Goal: Information Seeking & Learning: Check status

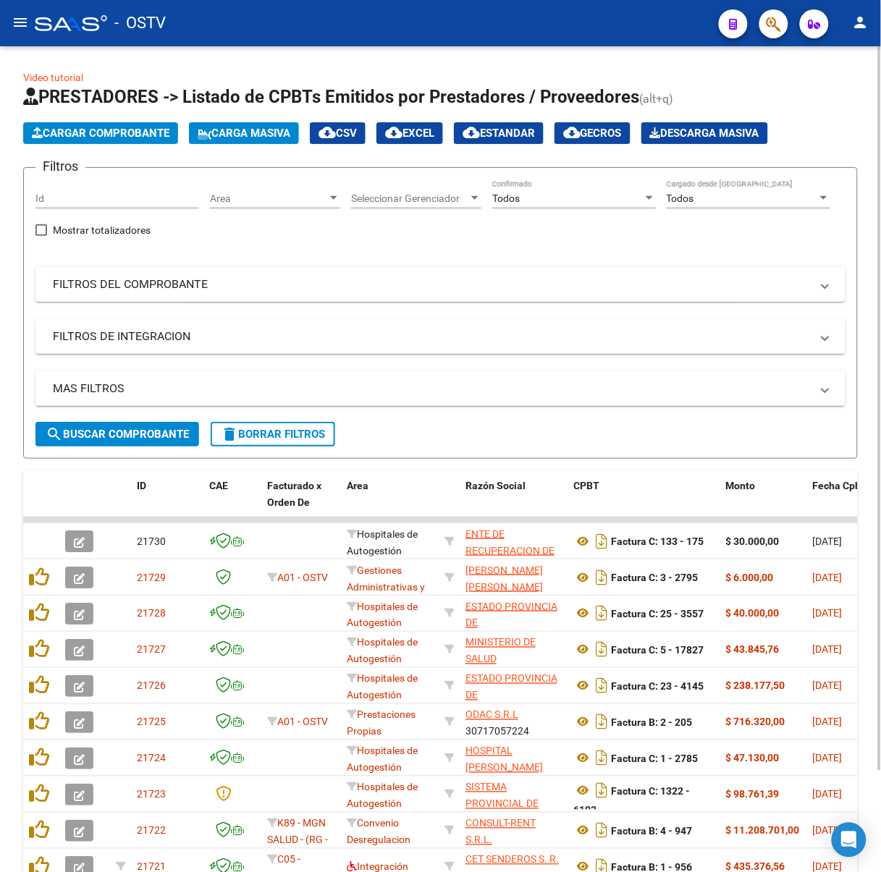
click at [309, 274] on mat-expansion-panel-header "FILTROS DEL COMPROBANTE" at bounding box center [440, 284] width 810 height 35
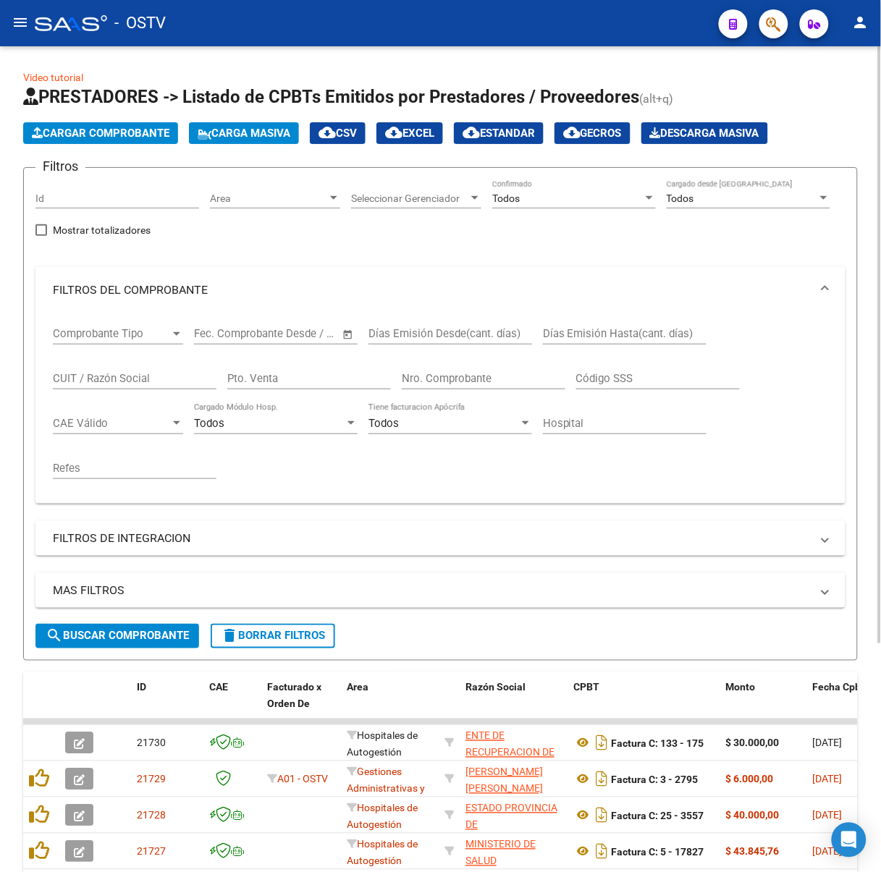
click at [274, 378] on input "Pto. Venta" at bounding box center [309, 378] width 164 height 13
type input "30691822849"
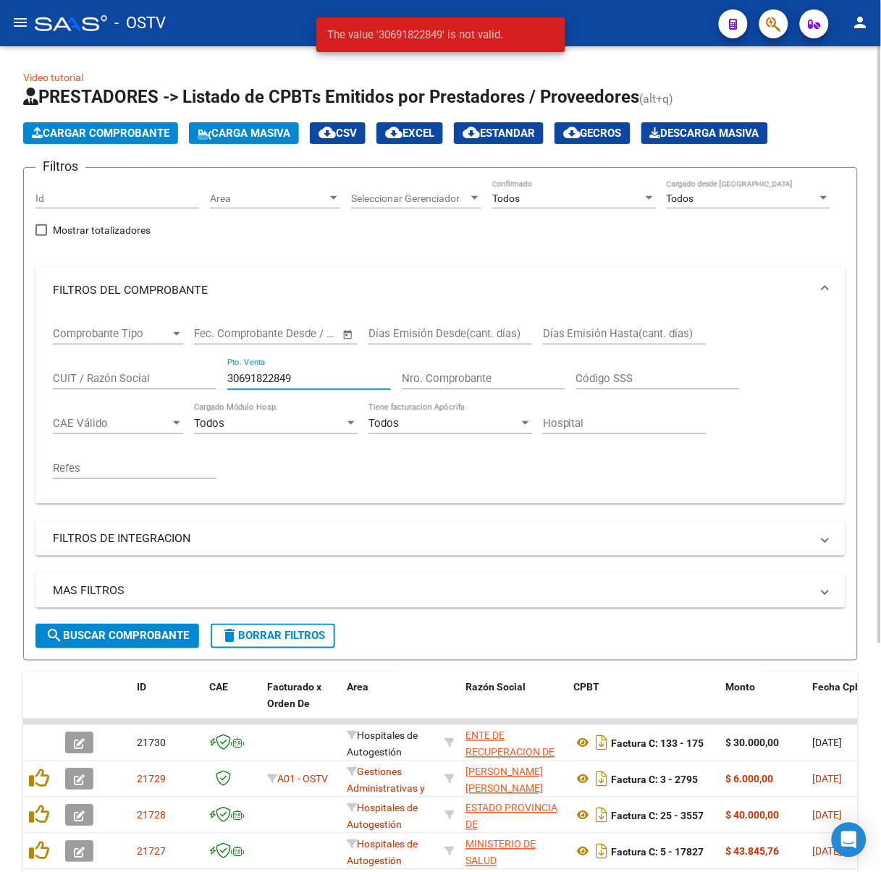
drag, startPoint x: 308, startPoint y: 374, endPoint x: 222, endPoint y: 374, distance: 86.1
click at [222, 374] on div "Comprobante Tipo Comprobante Tipo Fecha inicio – Fecha fin Fec. Comprobante Des…" at bounding box center [440, 402] width 775 height 179
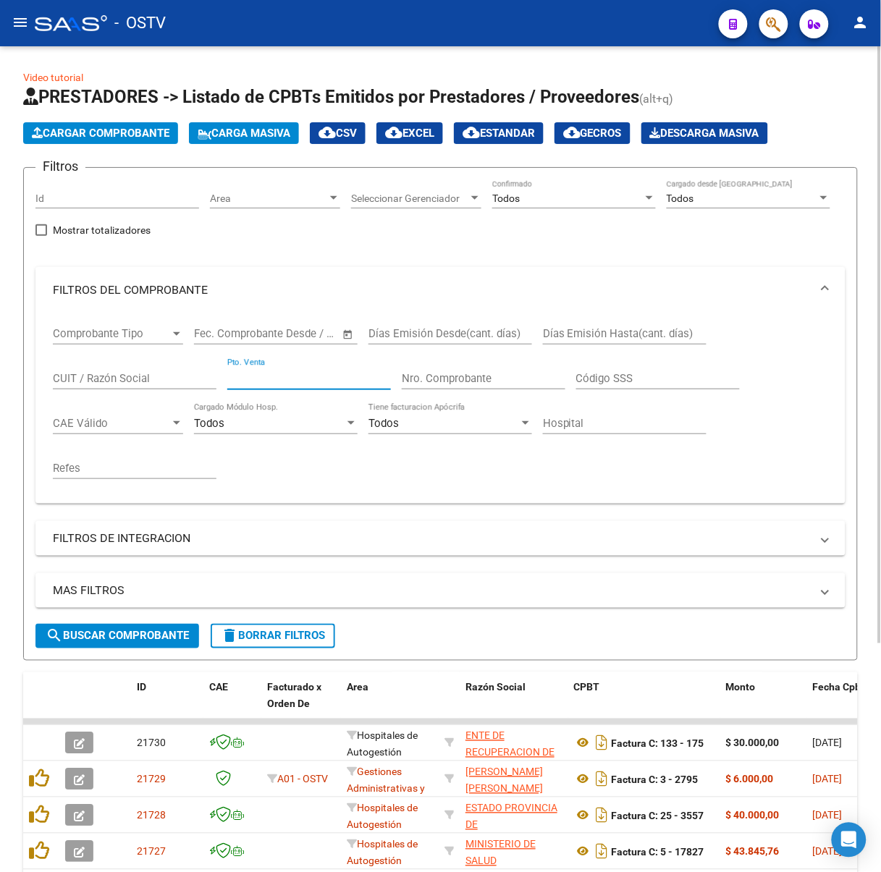
click at [179, 390] on div "CUIT / Razón Social" at bounding box center [135, 380] width 164 height 45
click at [175, 380] on input "CUIT / Razón Social" at bounding box center [135, 378] width 164 height 13
paste input "30691822849"
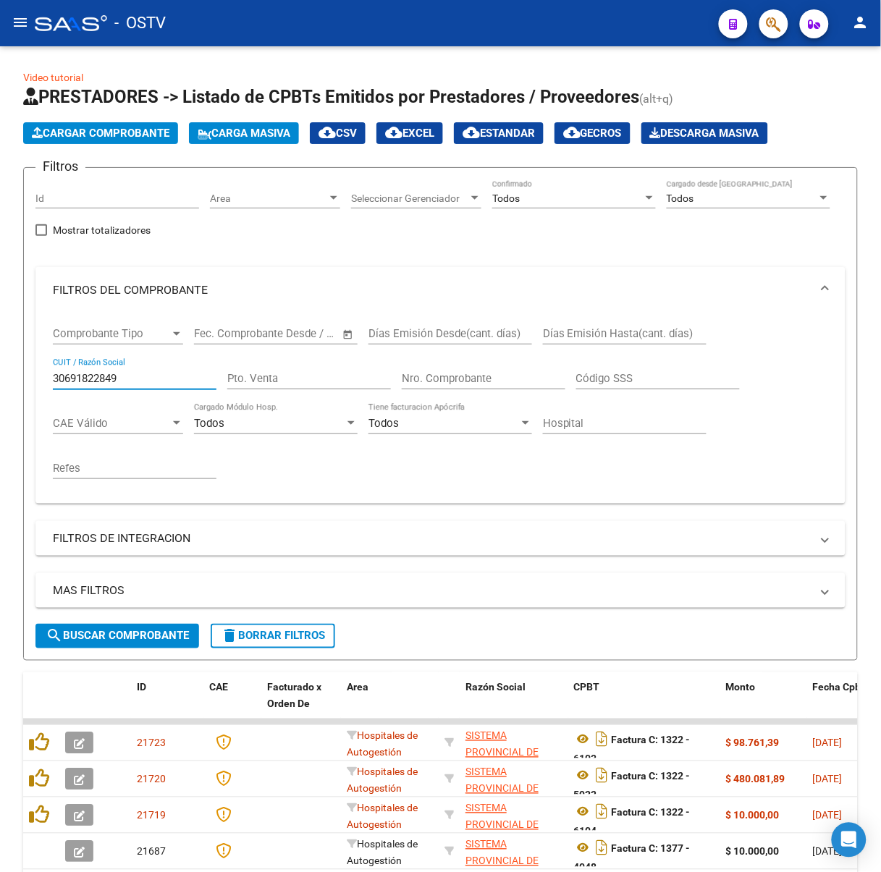
drag, startPoint x: 153, startPoint y: 373, endPoint x: -148, endPoint y: 370, distance: 301.0
click at [0, 370] on html "menu - OSTV person Firma Express Inicio Calendario SSS Instructivos Contacto OS…" at bounding box center [440, 436] width 881 height 872
click at [121, 624] on button "search Buscar Comprobante" at bounding box center [117, 636] width 164 height 25
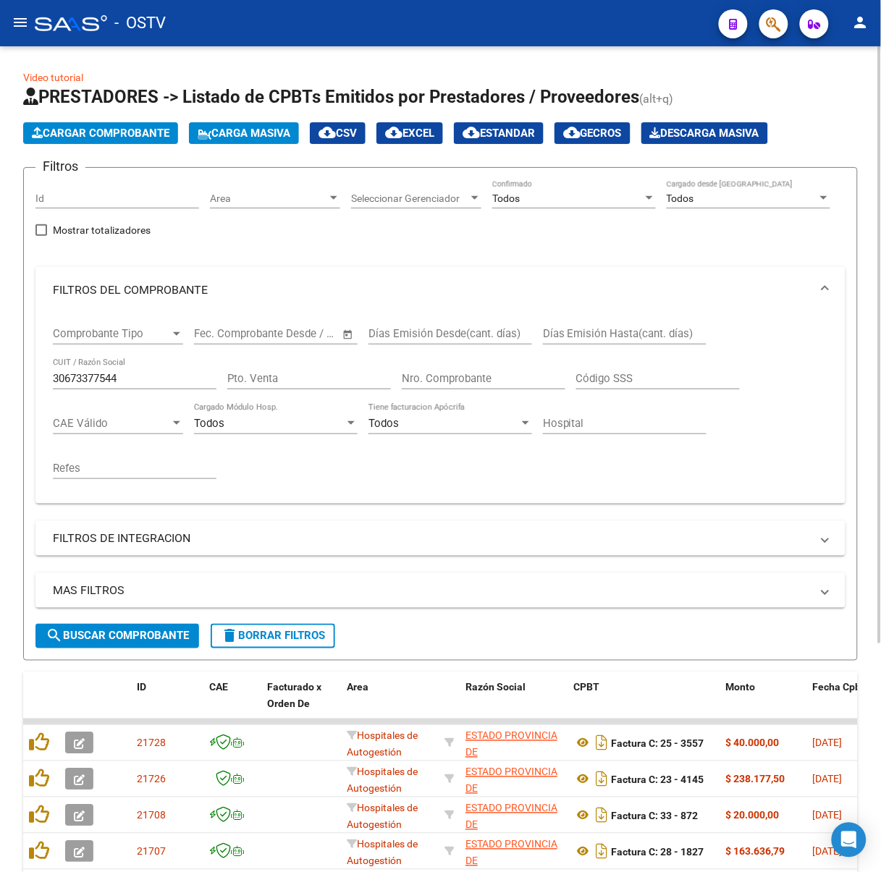
click at [596, 461] on div "Comprobante Tipo Comprobante Tipo Fecha inicio – Fecha fin Fec. Comprobante Des…" at bounding box center [440, 402] width 775 height 179
drag, startPoint x: 141, startPoint y: 373, endPoint x: -125, endPoint y: 368, distance: 266.3
click at [0, 368] on html "menu - OSTV person Firma Express Inicio Calendario SSS Instructivos Contacto OS…" at bounding box center [440, 436] width 881 height 872
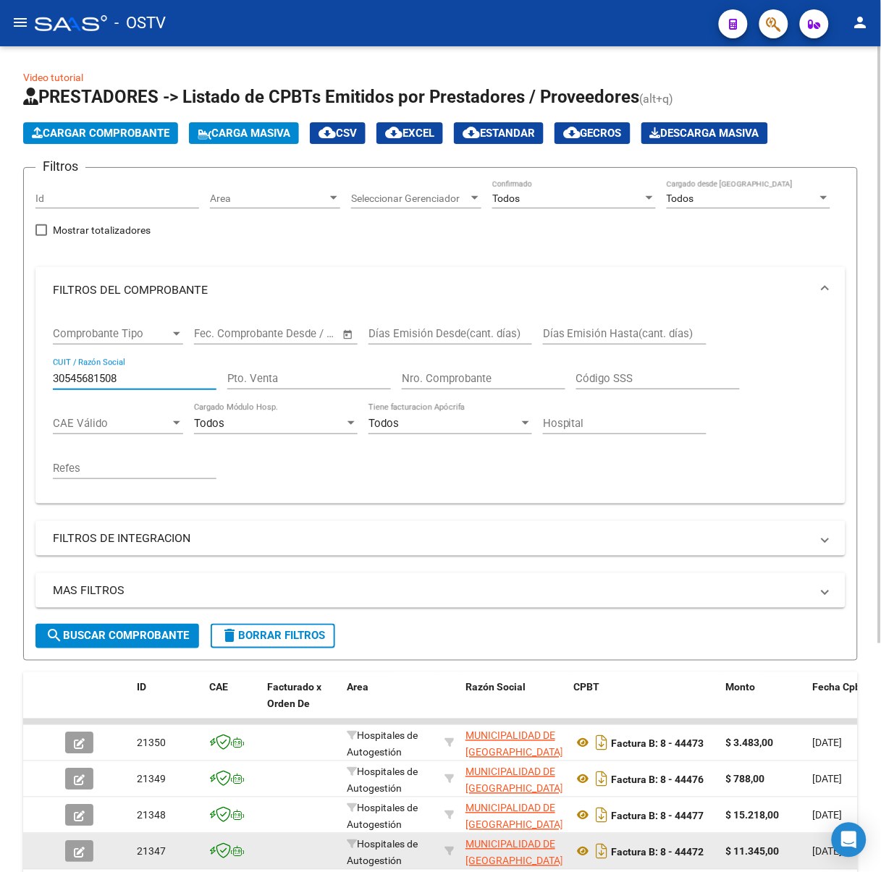
type input "30545681508"
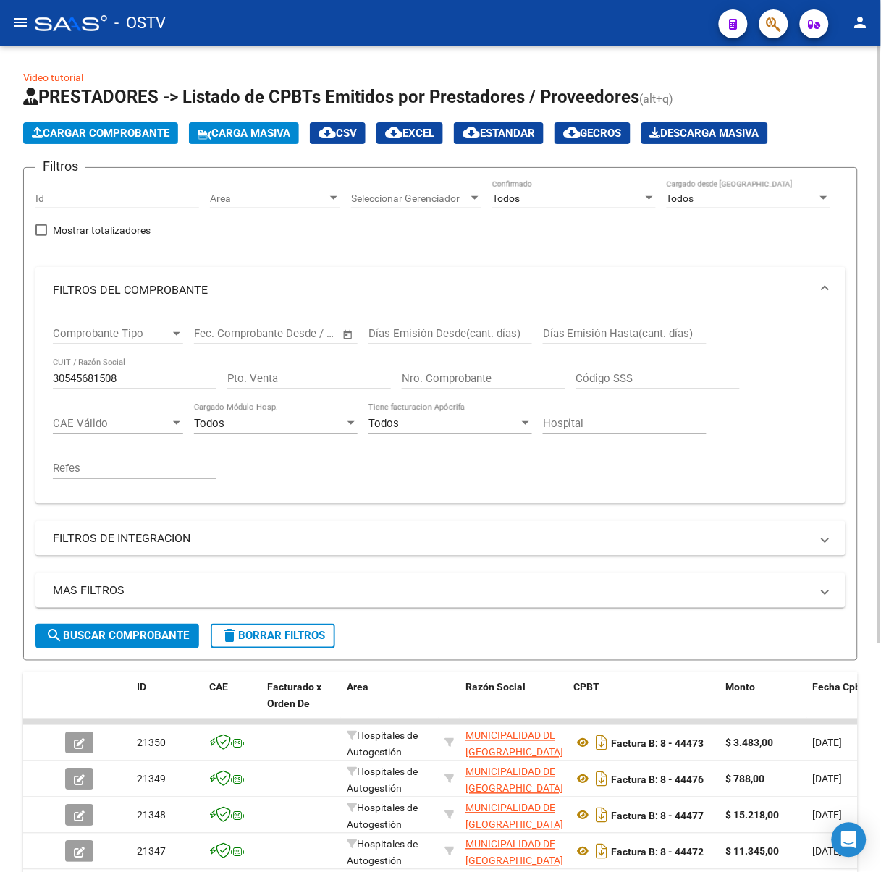
click at [536, 268] on mat-expansion-panel-header "FILTROS DEL COMPROBANTE" at bounding box center [440, 290] width 810 height 46
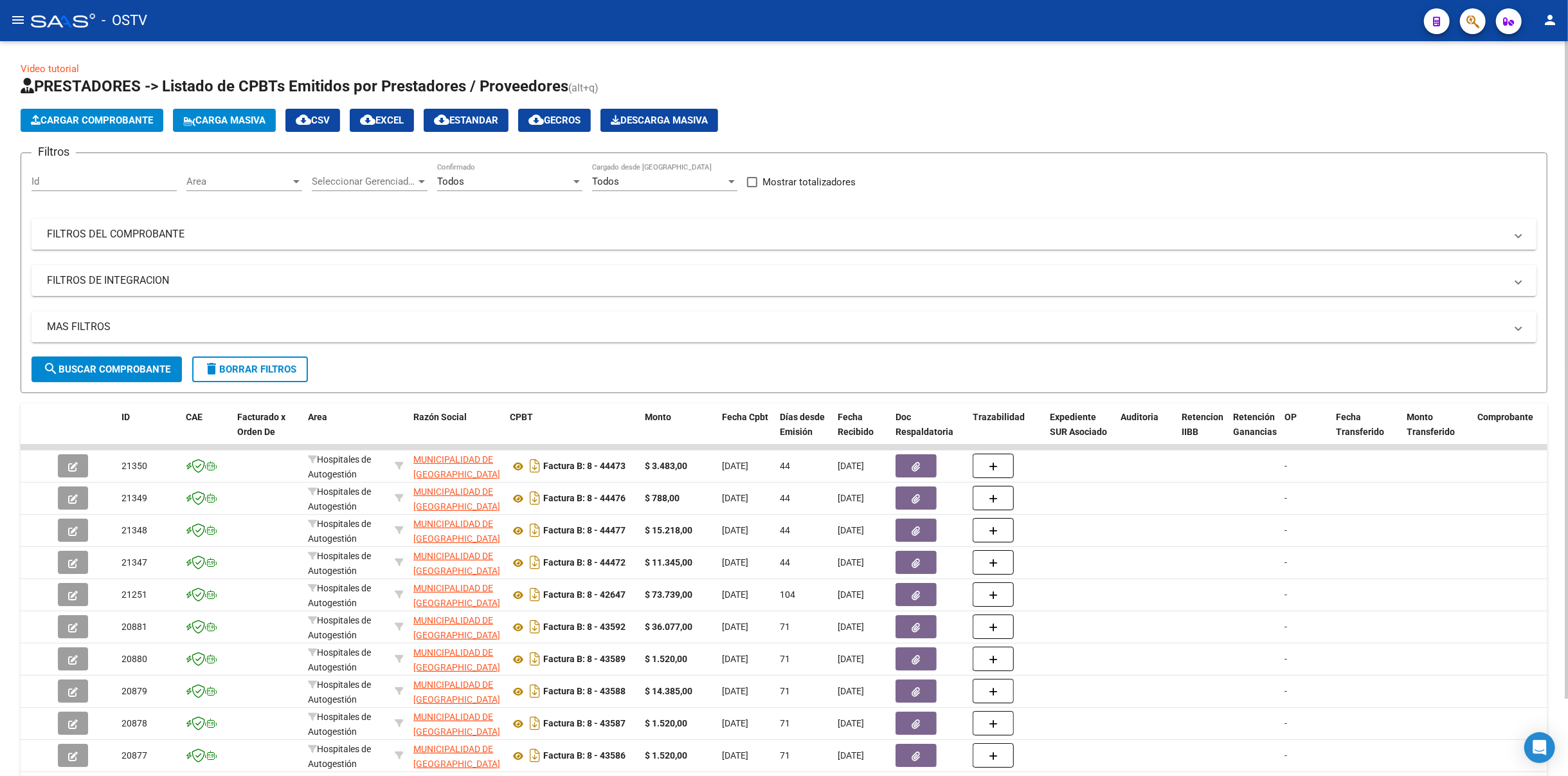
click at [152, 364] on span "search Buscar Comprobante" at bounding box center [106, 369] width 127 height 12
click at [288, 365] on span "delete Borrar Filtros" at bounding box center [250, 369] width 92 height 12
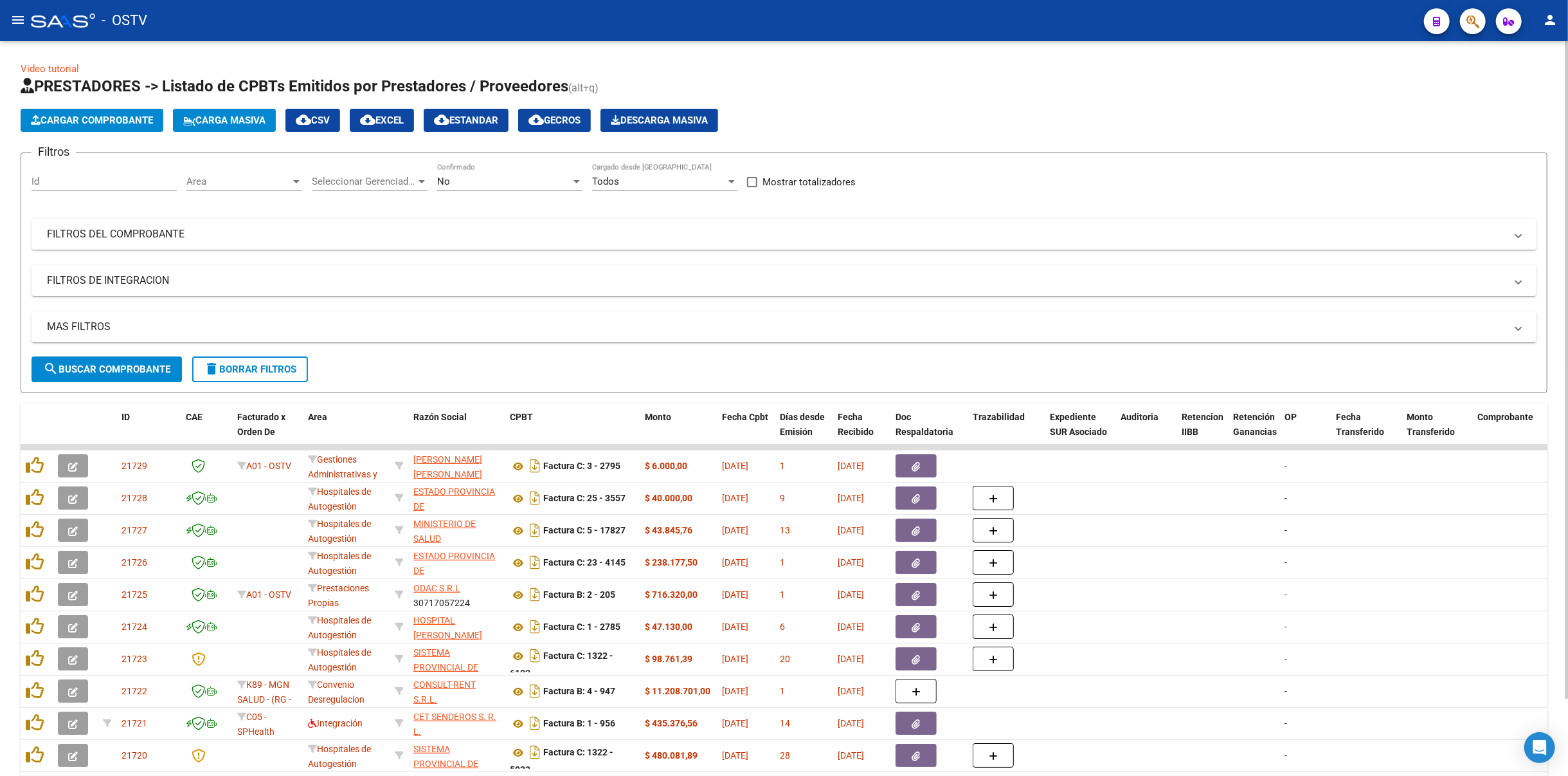
click at [173, 372] on button "search Buscar Comprobante" at bounding box center [106, 369] width 150 height 26
click at [489, 172] on div "No Confirmado" at bounding box center [510, 177] width 146 height 28
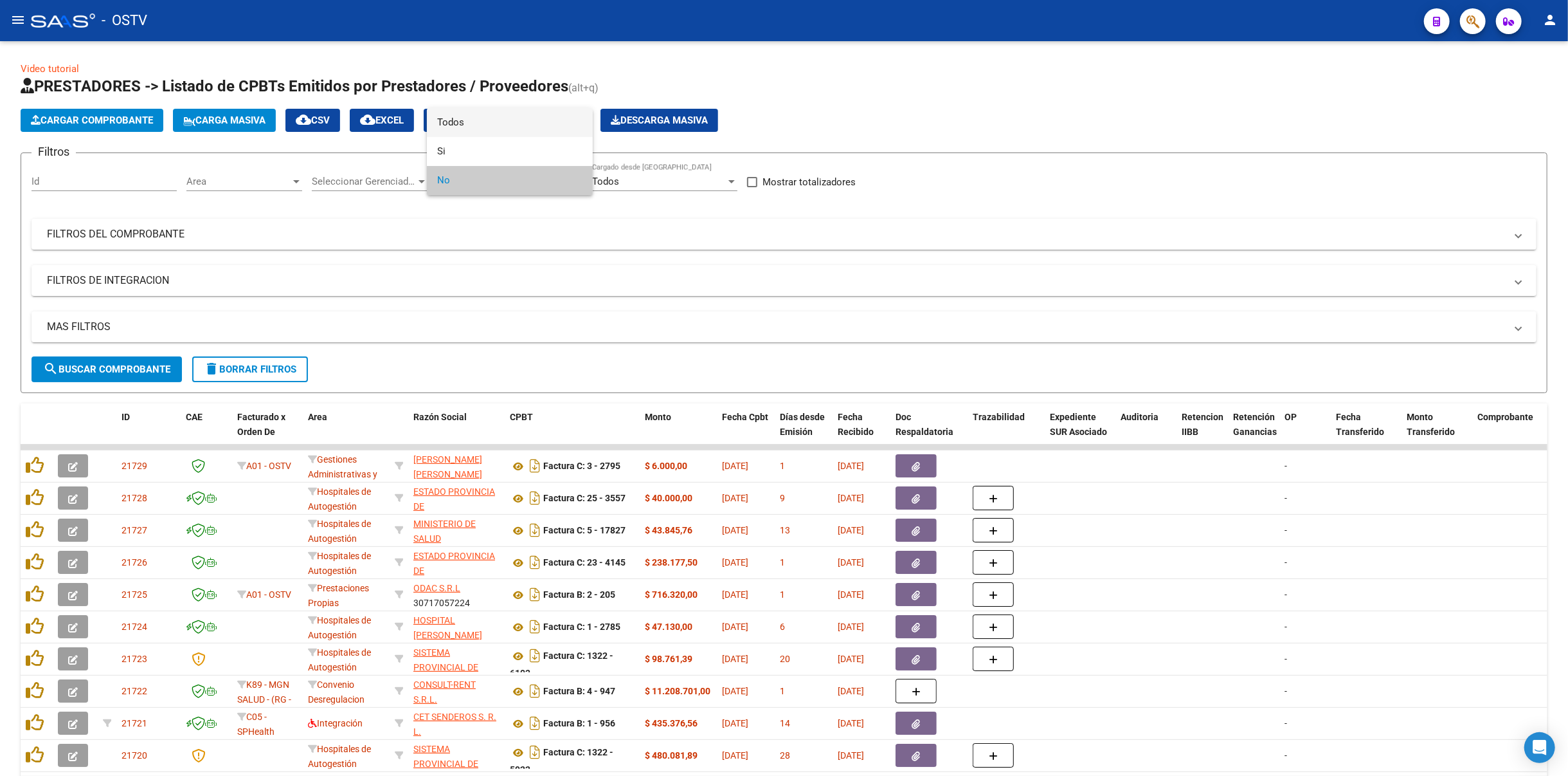
click at [494, 122] on span "Todos" at bounding box center [510, 123] width 146 height 29
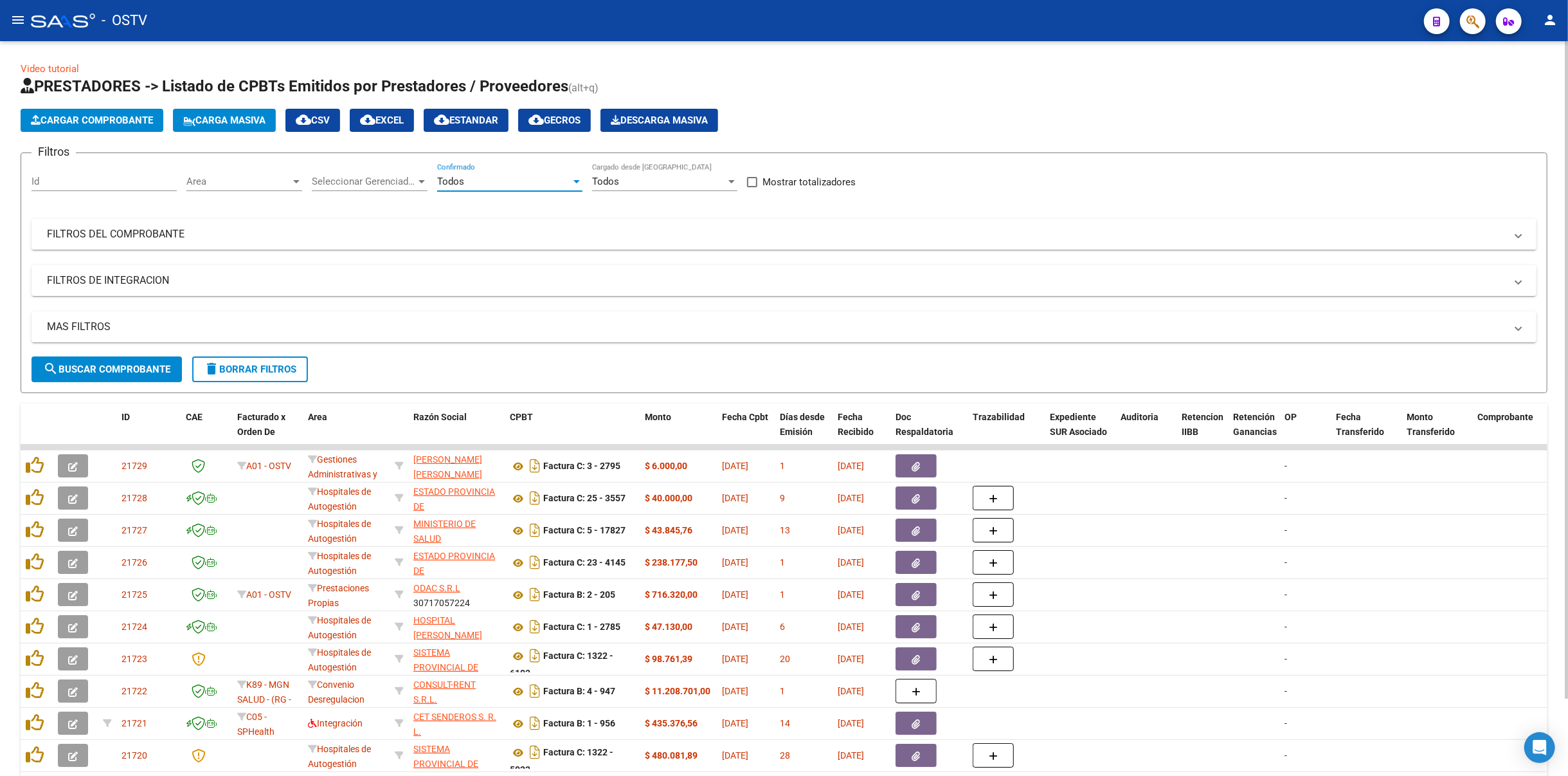
click at [109, 359] on button "search Buscar Comprobante" at bounding box center [106, 369] width 150 height 26
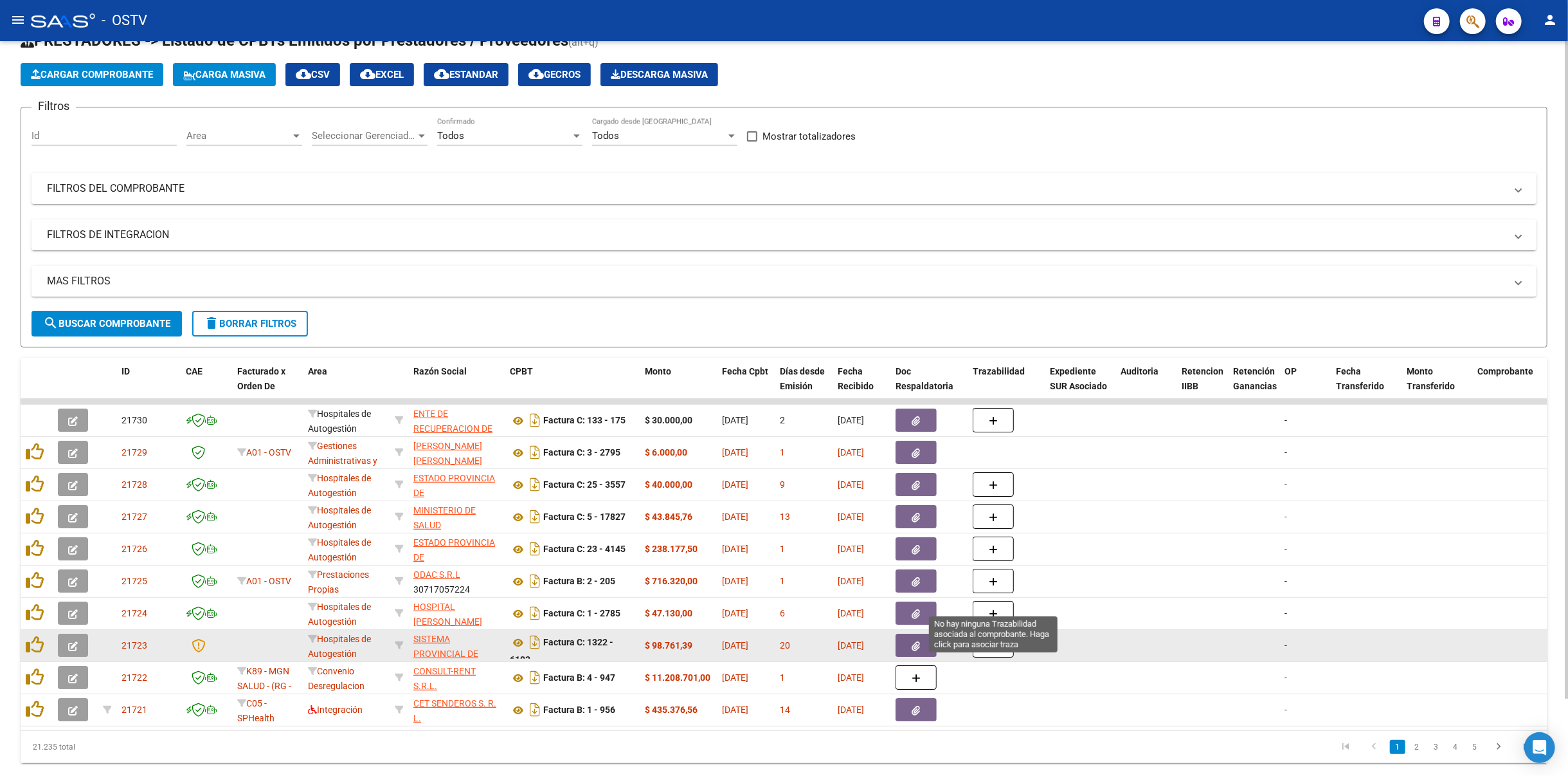
scroll to position [85, 0]
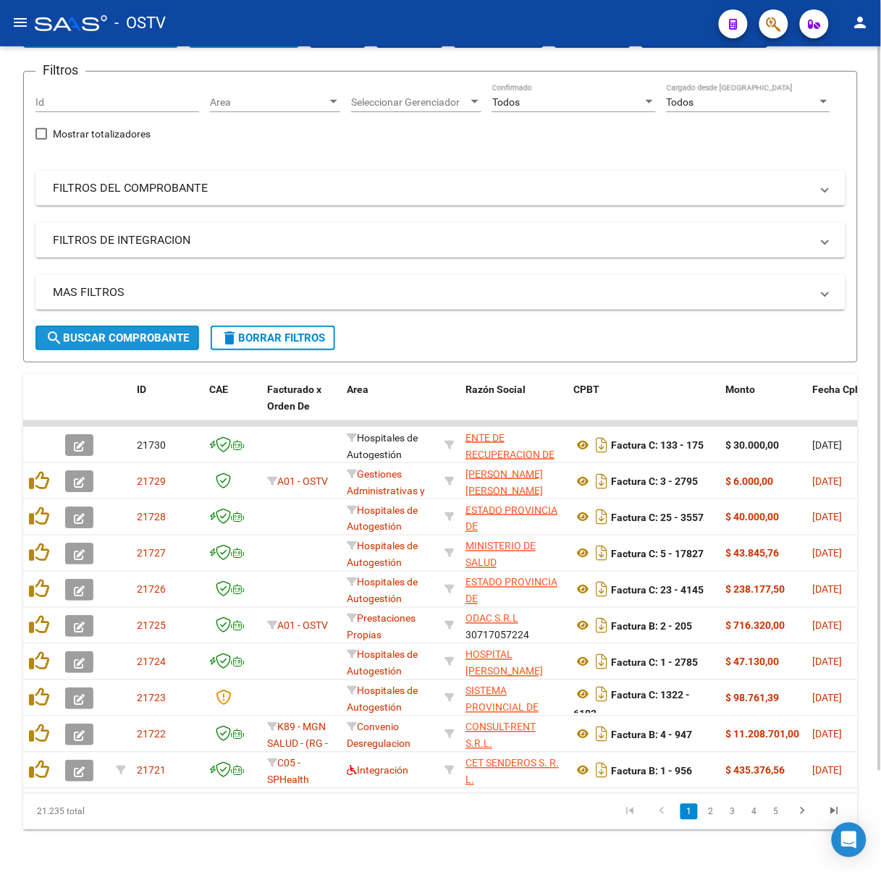
click at [130, 344] on button "search Buscar Comprobante" at bounding box center [117, 338] width 164 height 25
click at [137, 326] on button "search Buscar Comprobante" at bounding box center [117, 338] width 164 height 25
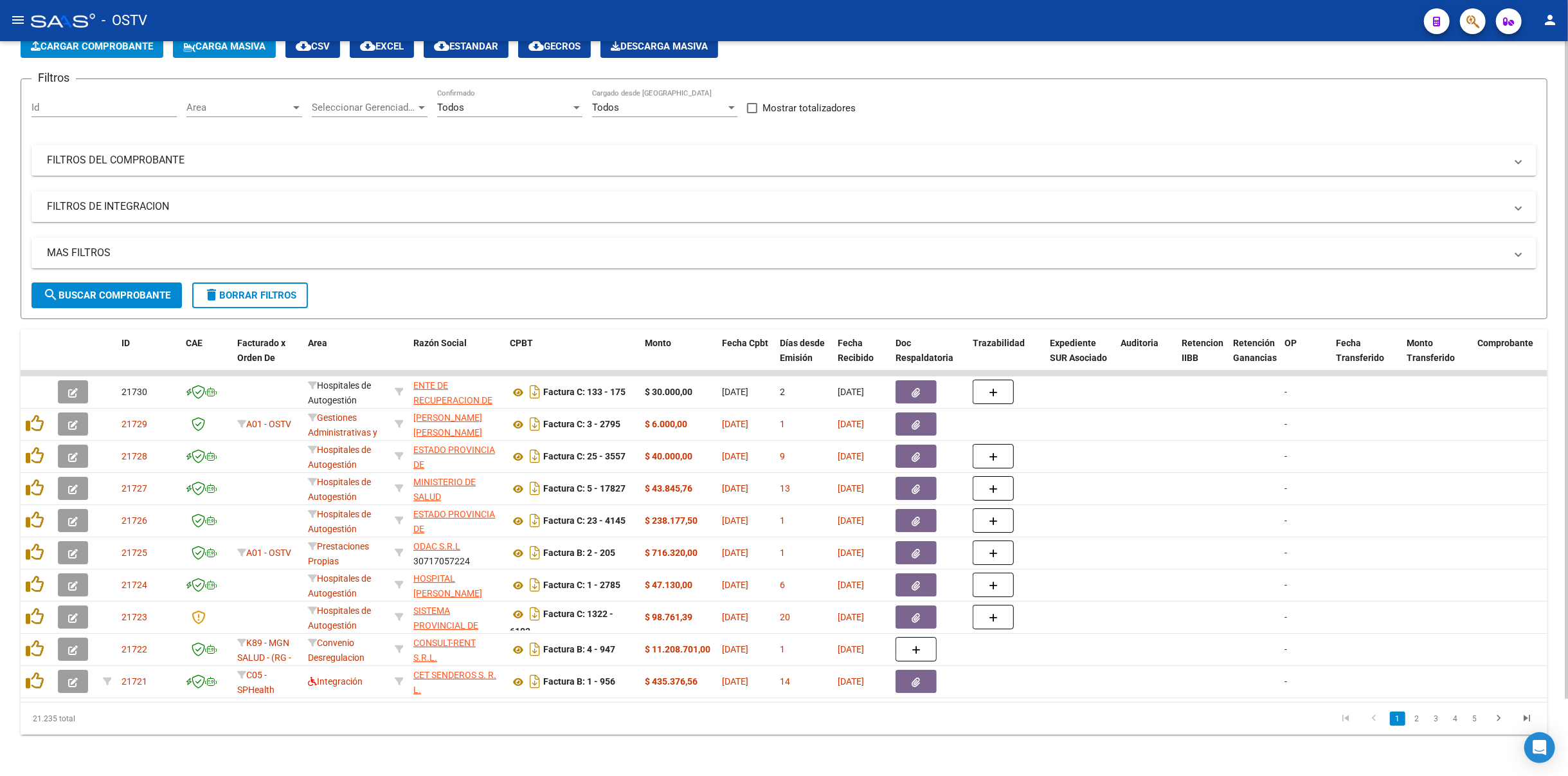
click at [138, 290] on span "search Buscar Comprobante" at bounding box center [106, 295] width 127 height 12
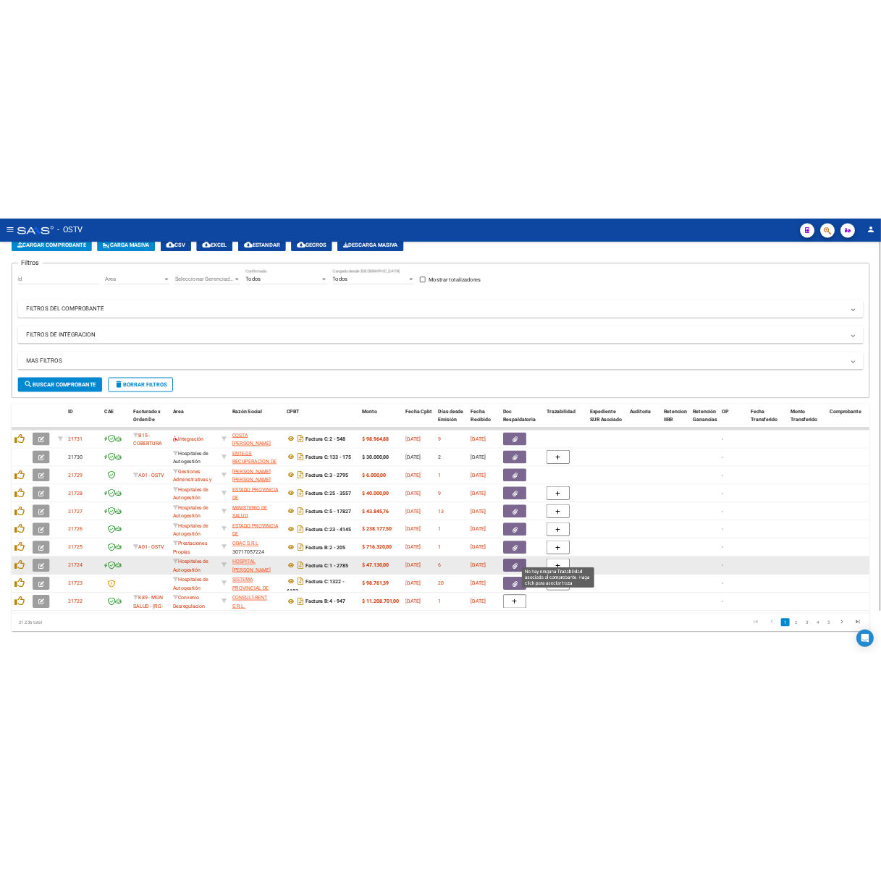
scroll to position [0, 0]
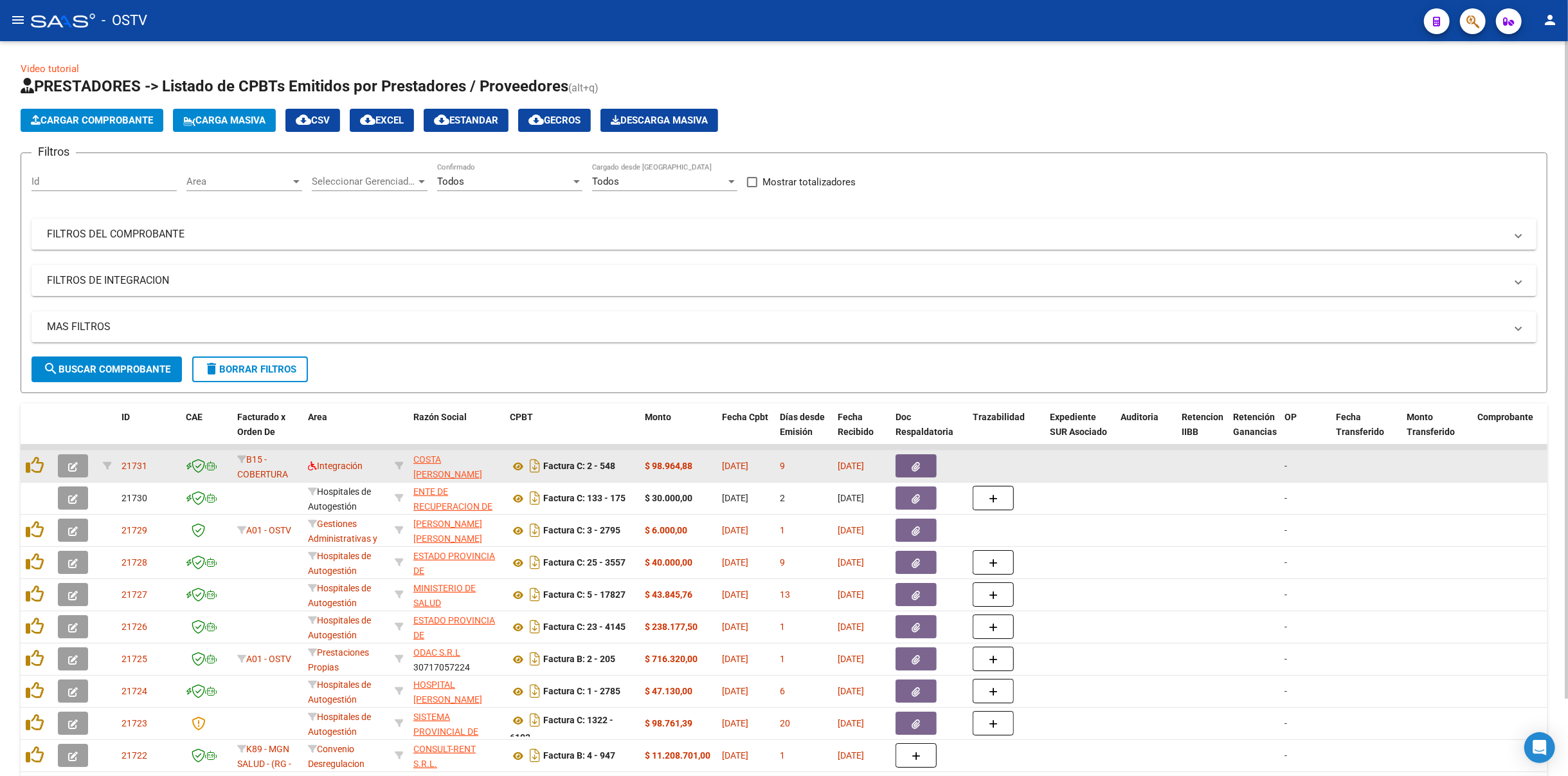
click at [437, 452] on app-link-go-to "COSTA [PERSON_NAME]" at bounding box center [456, 467] width 86 height 29
click at [441, 461] on span "COSTA [PERSON_NAME]" at bounding box center [447, 467] width 68 height 25
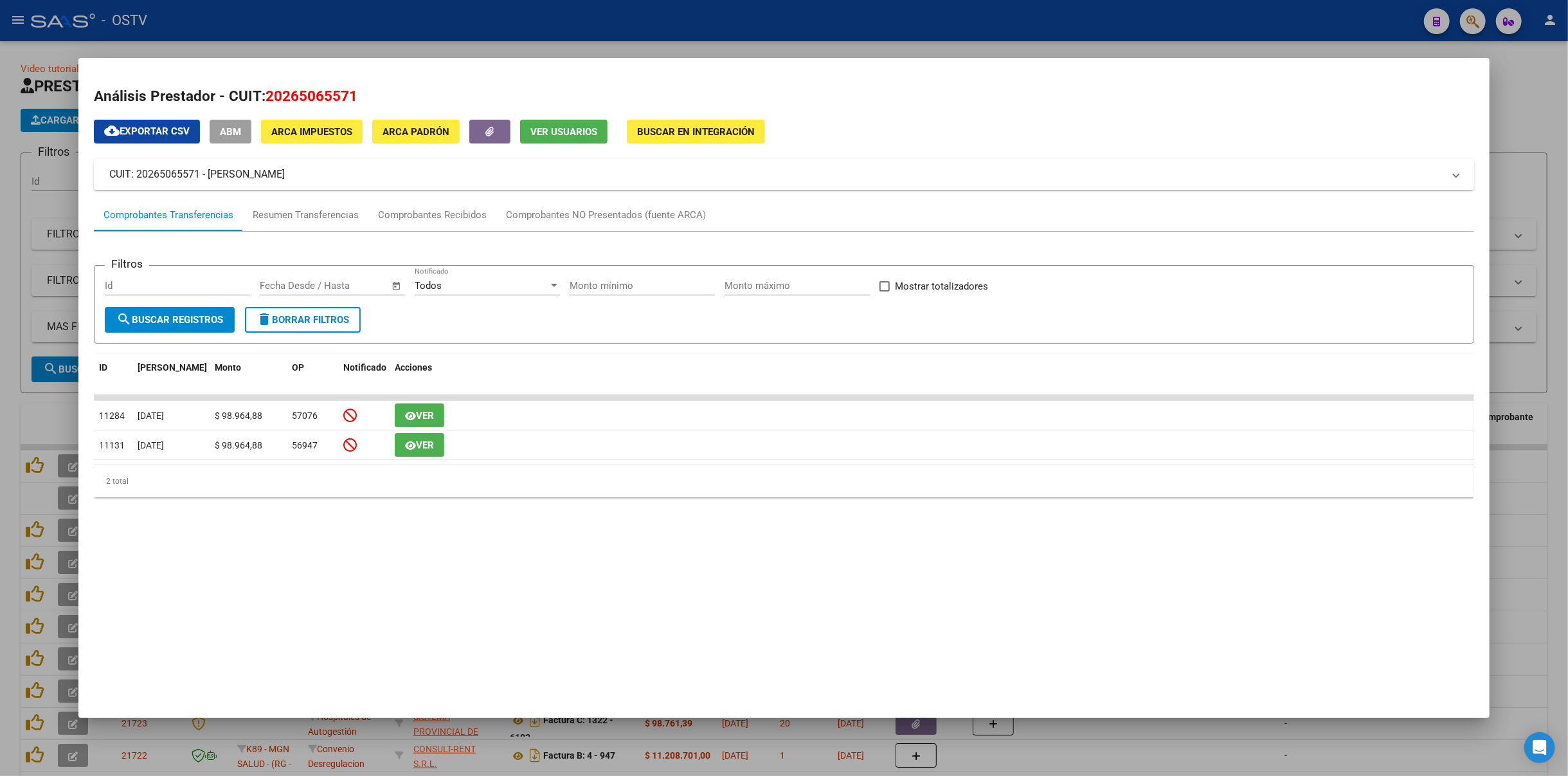
drag, startPoint x: 334, startPoint y: 178, endPoint x: 210, endPoint y: 172, distance: 124.1
click at [210, 172] on mat-panel-title "CUIT: 20265065571 - COSTA RAMIRO MARTIN" at bounding box center [776, 173] width 1333 height 15
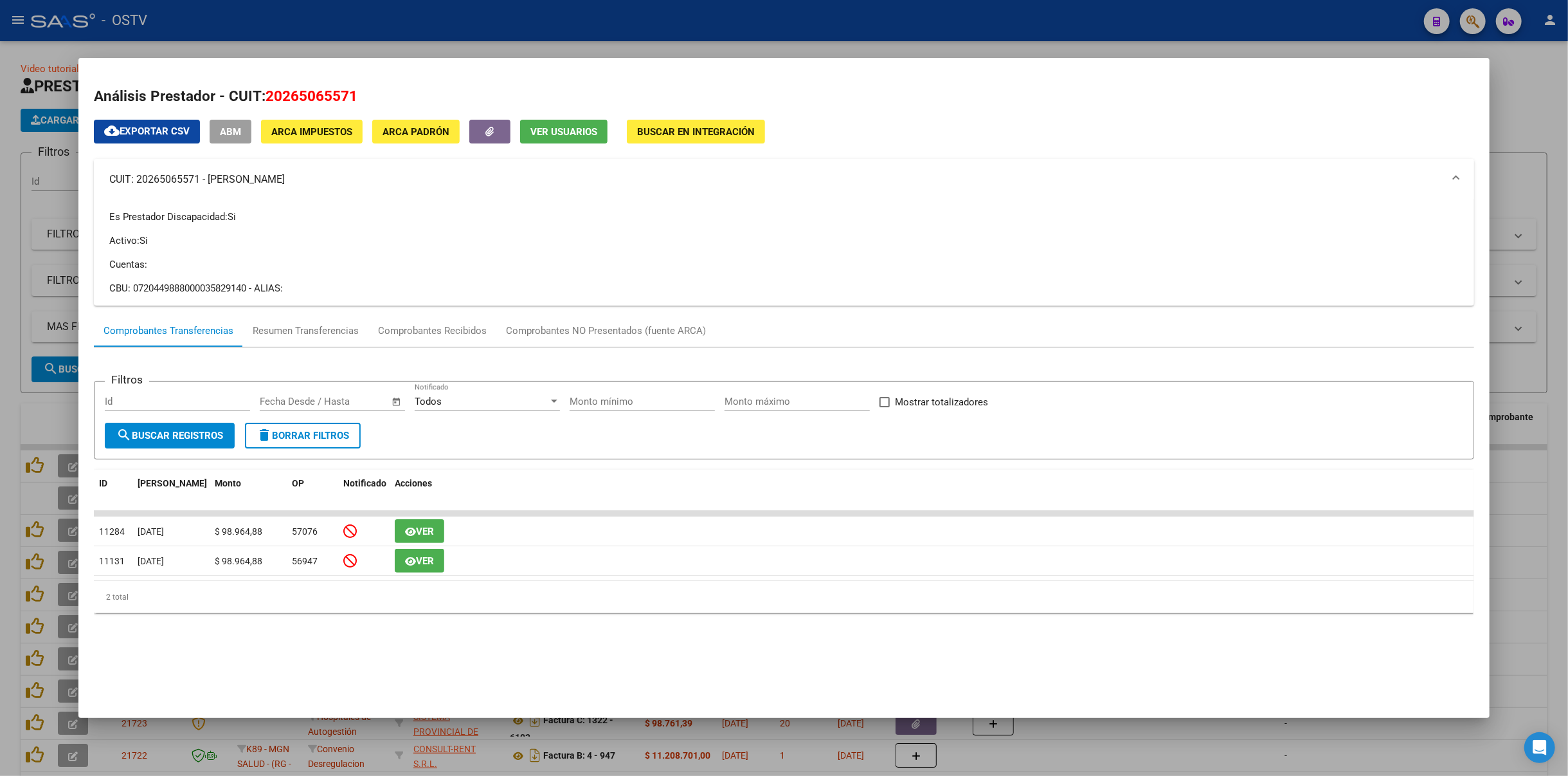
copy mat-panel-title "COSTA [PERSON_NAME]"
click at [432, 38] on div at bounding box center [784, 388] width 1568 height 776
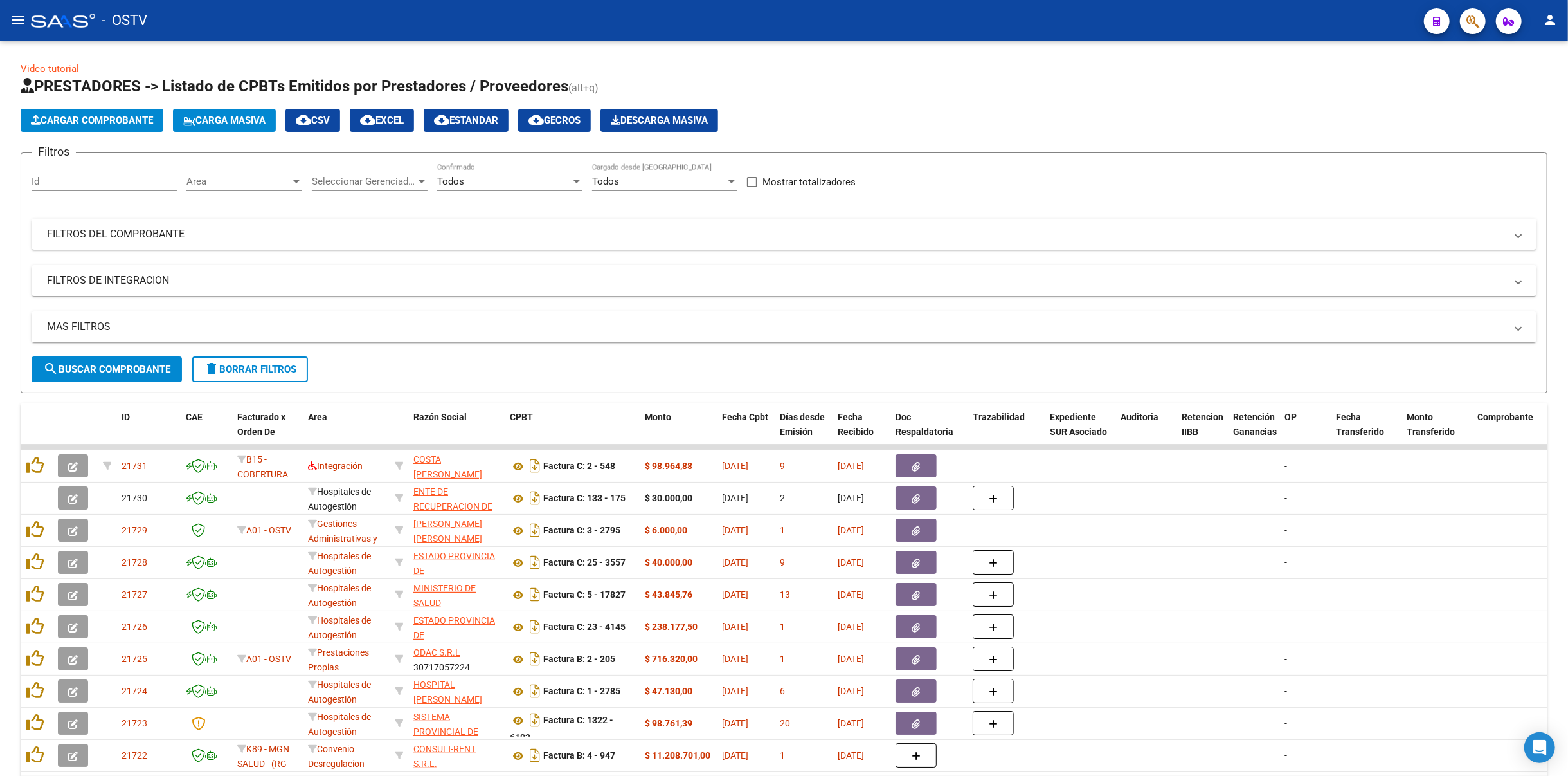
click at [782, 36] on mat-toolbar "menu - OSTV person" at bounding box center [784, 20] width 1568 height 41
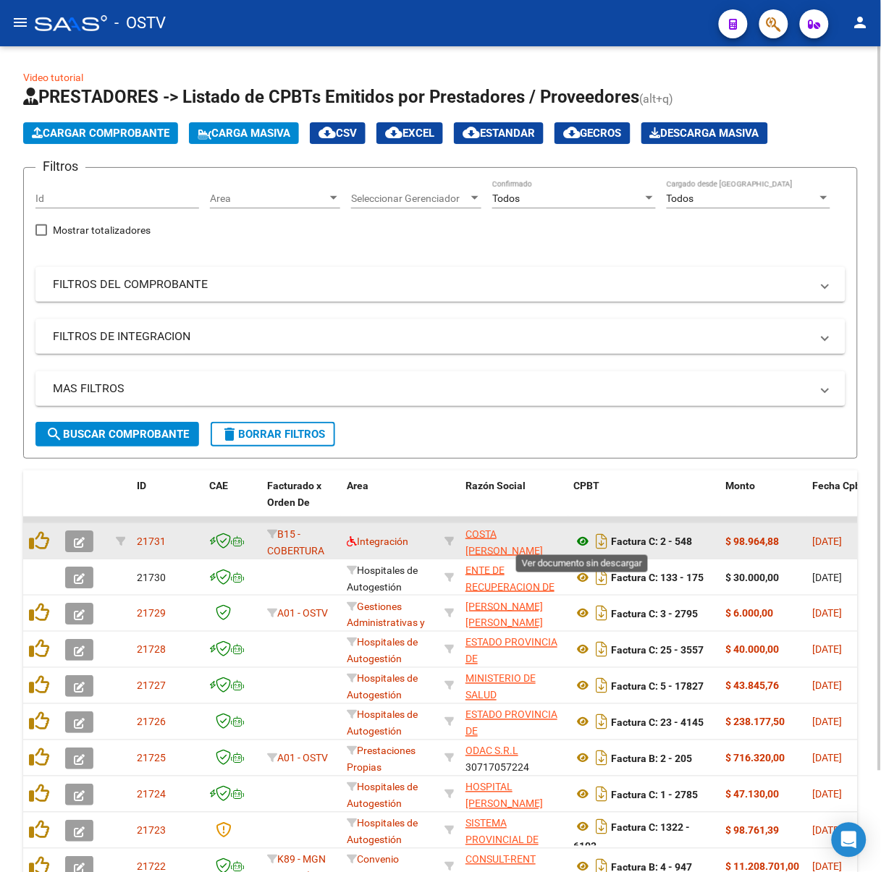
click at [580, 538] on icon at bounding box center [583, 541] width 19 height 17
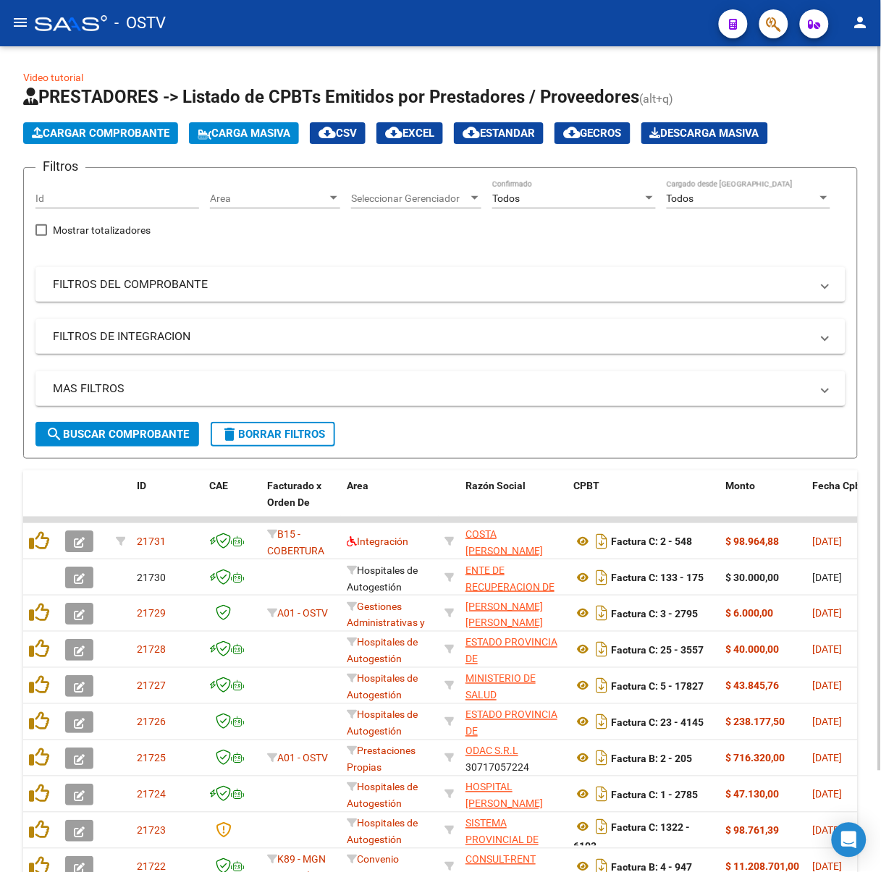
click at [114, 415] on div "MAS FILTROS Todos Con Doc. Respaldatoria Todos Con Trazabilidad Todos Asociado …" at bounding box center [440, 396] width 810 height 51
click at [116, 428] on span "search Buscar Comprobante" at bounding box center [117, 434] width 143 height 13
click at [148, 444] on button "search Buscar Comprobante" at bounding box center [117, 434] width 164 height 25
click at [135, 431] on span "search Buscar Comprobante" at bounding box center [117, 434] width 143 height 13
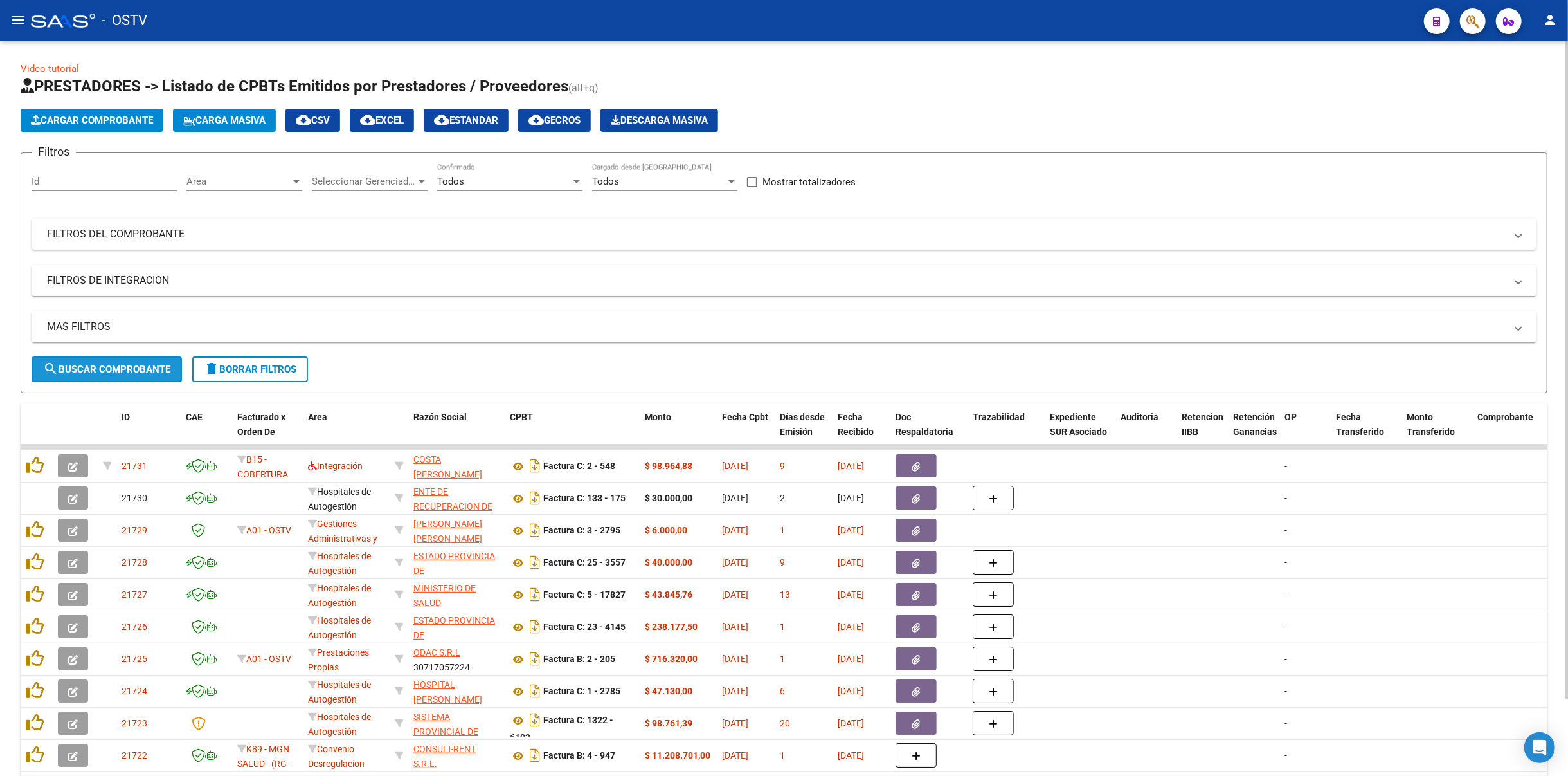
click at [132, 356] on button "search Buscar Comprobante" at bounding box center [106, 369] width 150 height 26
click at [149, 349] on div "MAS FILTROS Todos Con Doc. Respaldatoria Todos Con Trazabilidad Todos Asociado …" at bounding box center [784, 333] width 1505 height 45
click at [150, 360] on button "search Buscar Comprobante" at bounding box center [106, 369] width 150 height 26
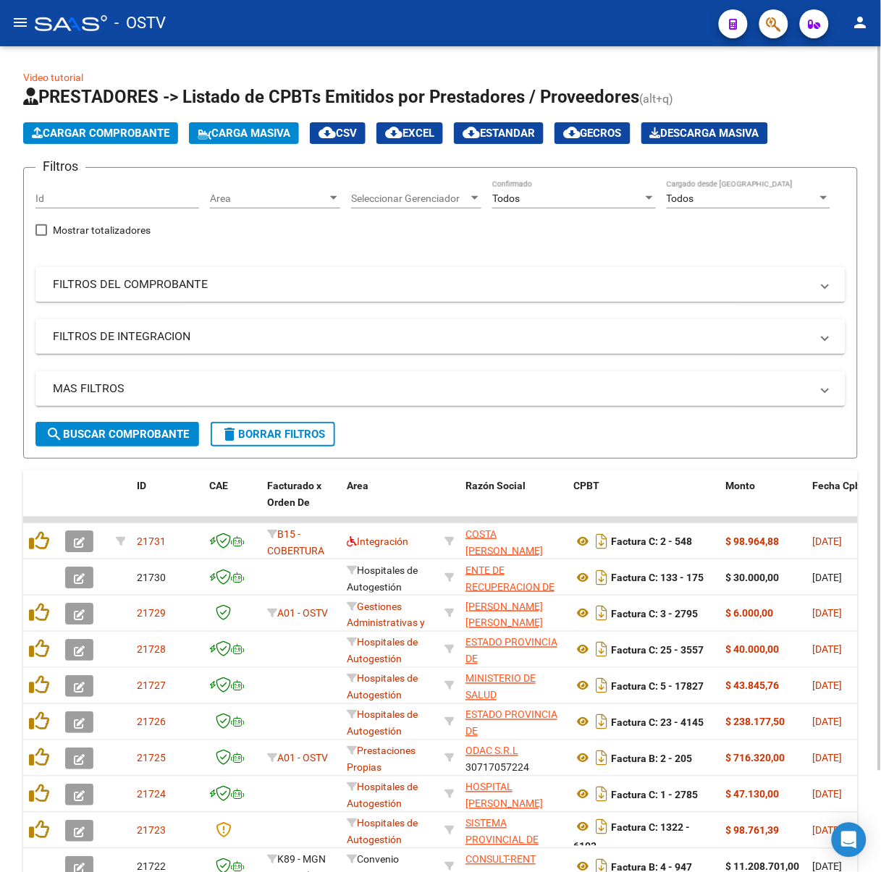
click at [338, 277] on mat-panel-title "FILTROS DEL COMPROBANTE" at bounding box center [432, 284] width 758 height 16
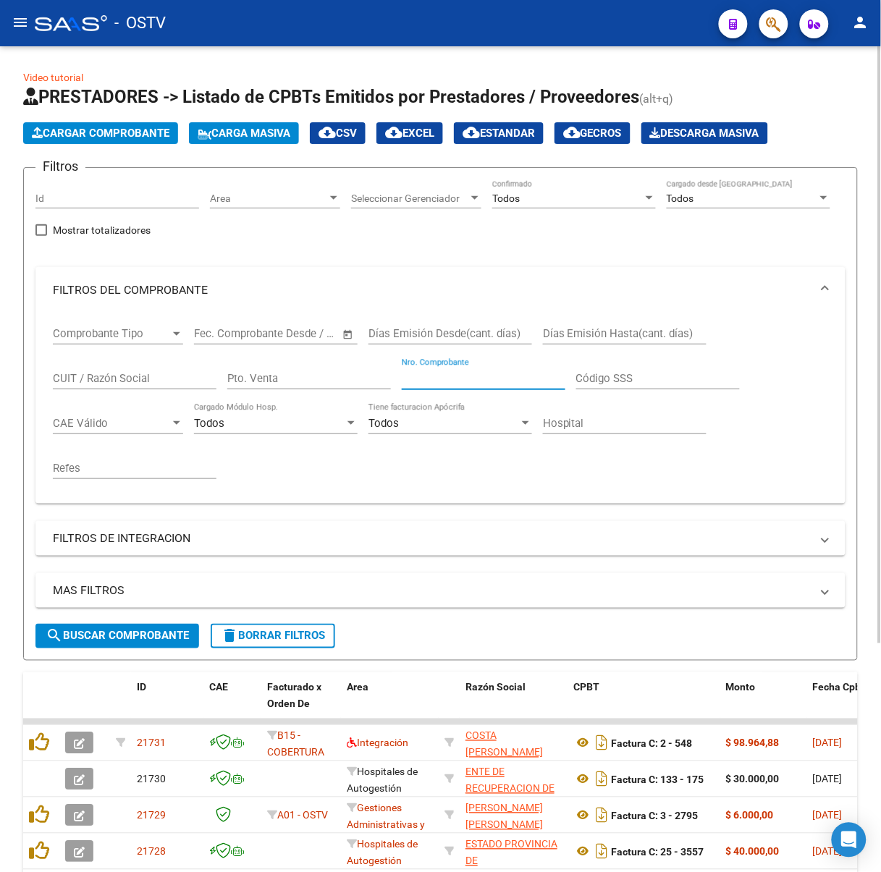
paste input "2211"
type input "2211"
click at [101, 643] on button "search Buscar Comprobante" at bounding box center [117, 636] width 164 height 25
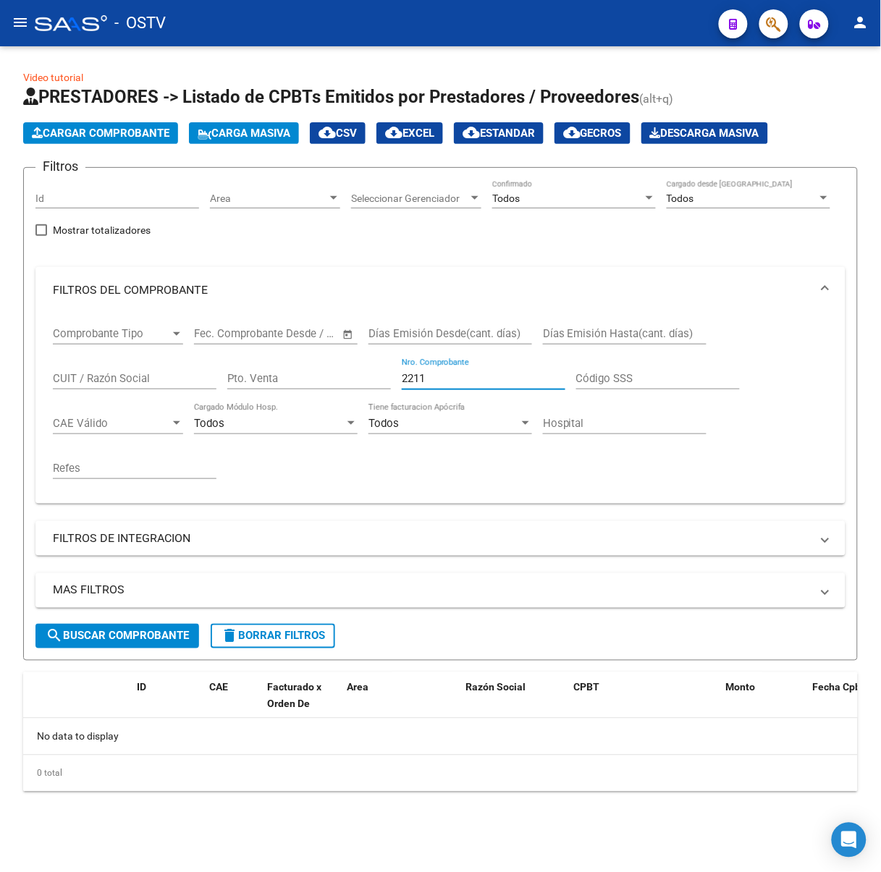
drag, startPoint x: 448, startPoint y: 380, endPoint x: 236, endPoint y: 387, distance: 212.1
click at [236, 387] on div "Comprobante Tipo Comprobante Tipo Fecha inicio – Fecha fin Fec. Comprobante Des…" at bounding box center [440, 402] width 775 height 179
click at [454, 379] on input "2211" at bounding box center [484, 378] width 164 height 13
drag, startPoint x: 454, startPoint y: 379, endPoint x: 230, endPoint y: 401, distance: 225.4
click at [230, 401] on div "Comprobante Tipo Comprobante Tipo Fecha inicio – Fecha fin Fec. Comprobante Des…" at bounding box center [440, 402] width 775 height 179
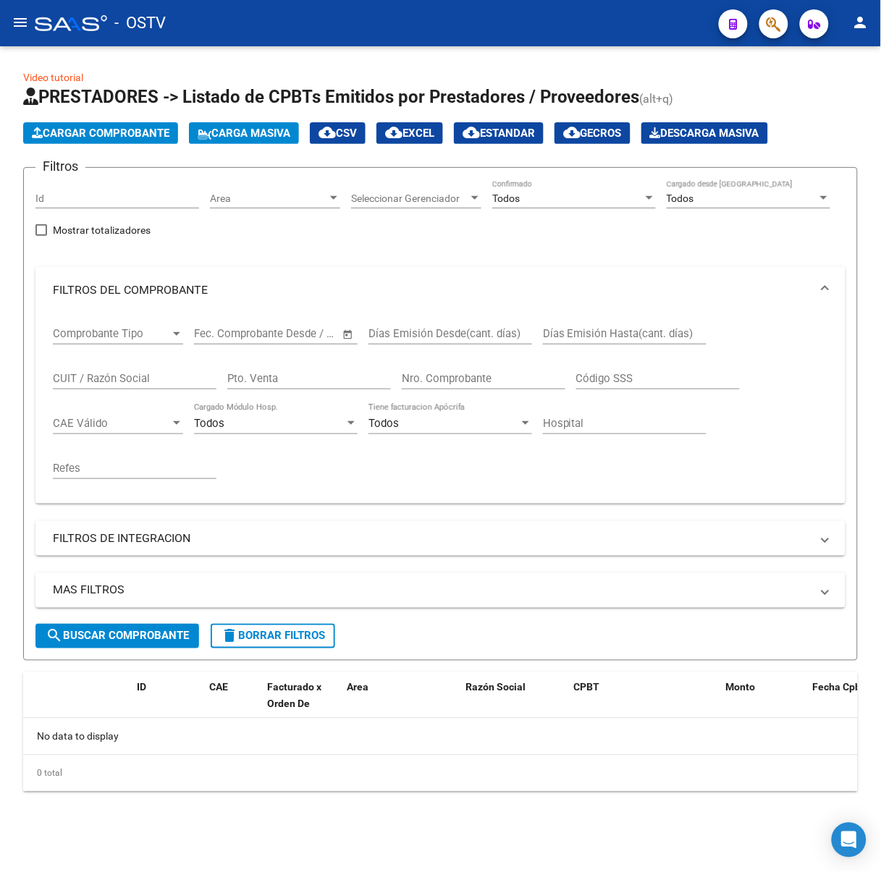
drag, startPoint x: 289, startPoint y: 623, endPoint x: 295, endPoint y: 629, distance: 7.7
click at [295, 629] on form "Filtros Id Area Area Seleccionar Gerenciador Seleccionar Gerenciador Todos Conf…" at bounding box center [440, 413] width 834 height 493
click at [295, 630] on span "delete Borrar Filtros" at bounding box center [273, 636] width 104 height 13
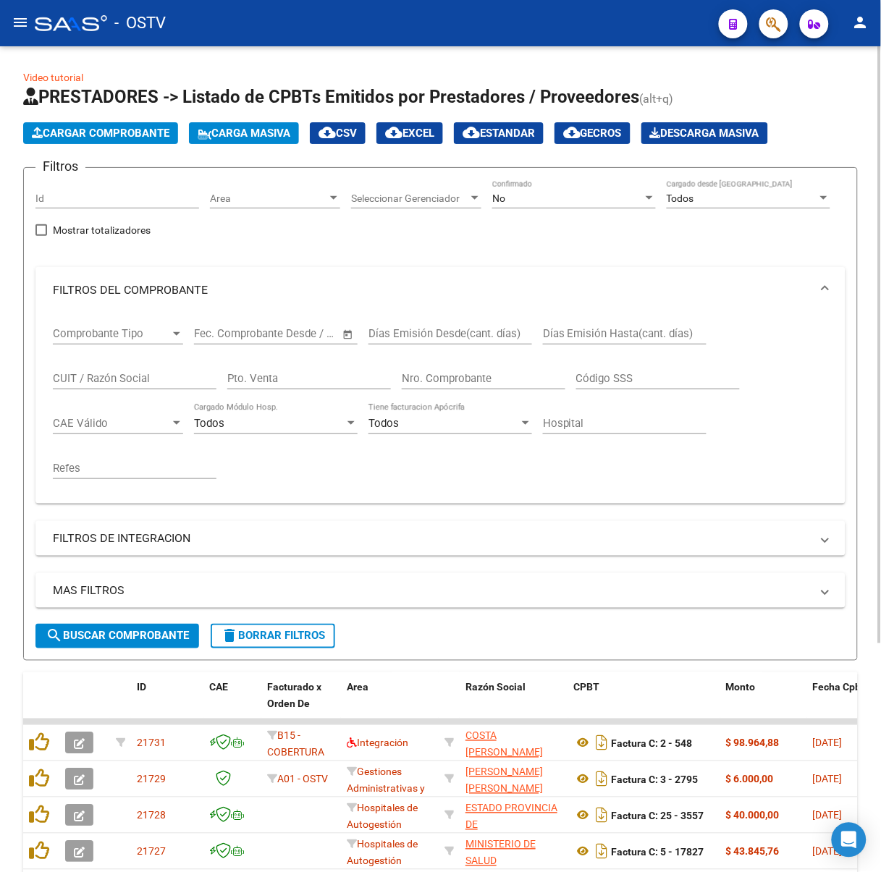
drag, startPoint x: 556, startPoint y: 210, endPoint x: 545, endPoint y: 194, distance: 19.7
click at [552, 203] on div "No Confirmado" at bounding box center [574, 199] width 164 height 41
click at [543, 194] on div "No" at bounding box center [567, 198] width 151 height 12
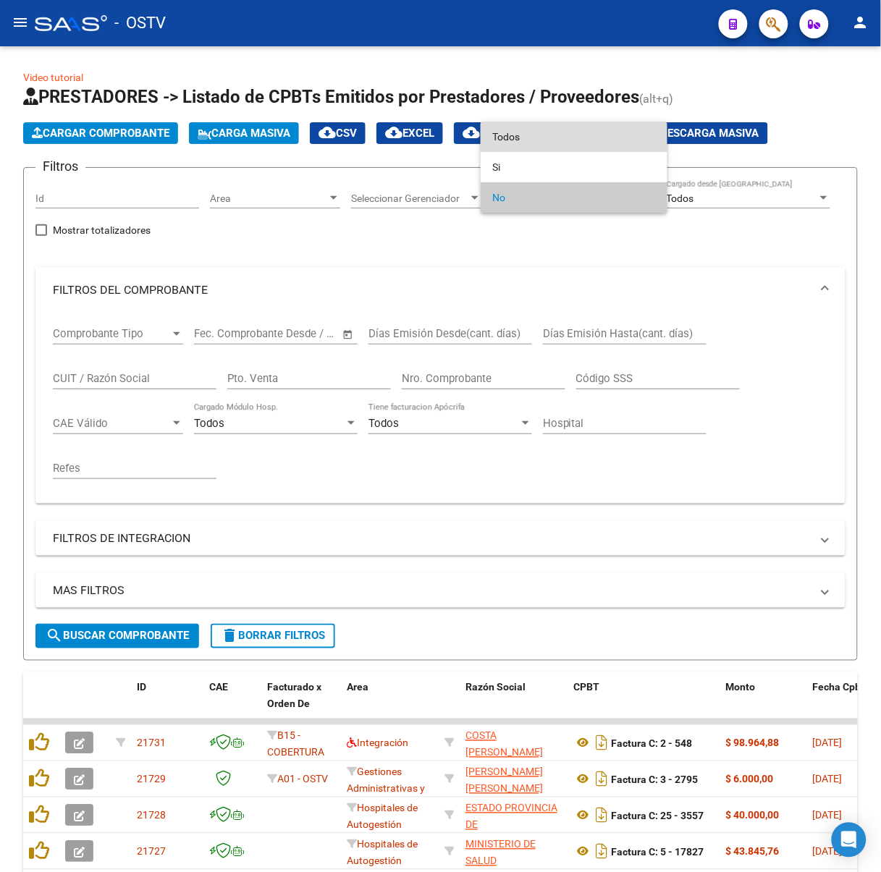
click at [515, 129] on span "Todos" at bounding box center [574, 137] width 164 height 30
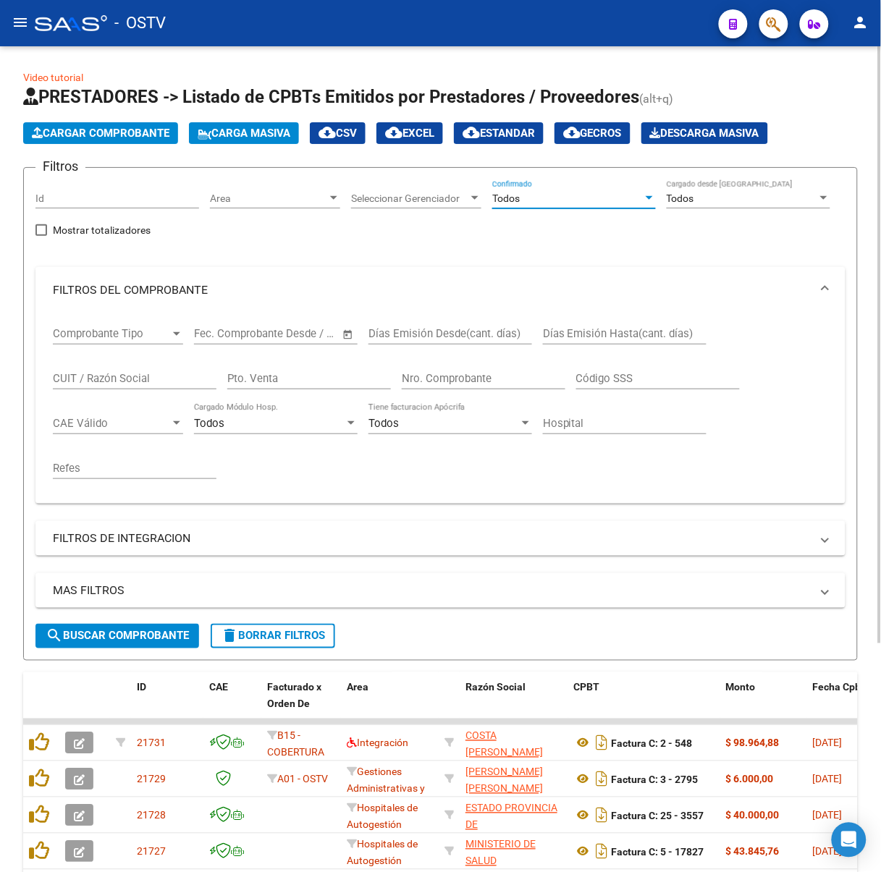
click at [496, 372] on input "Nro. Comprobante" at bounding box center [484, 378] width 164 height 13
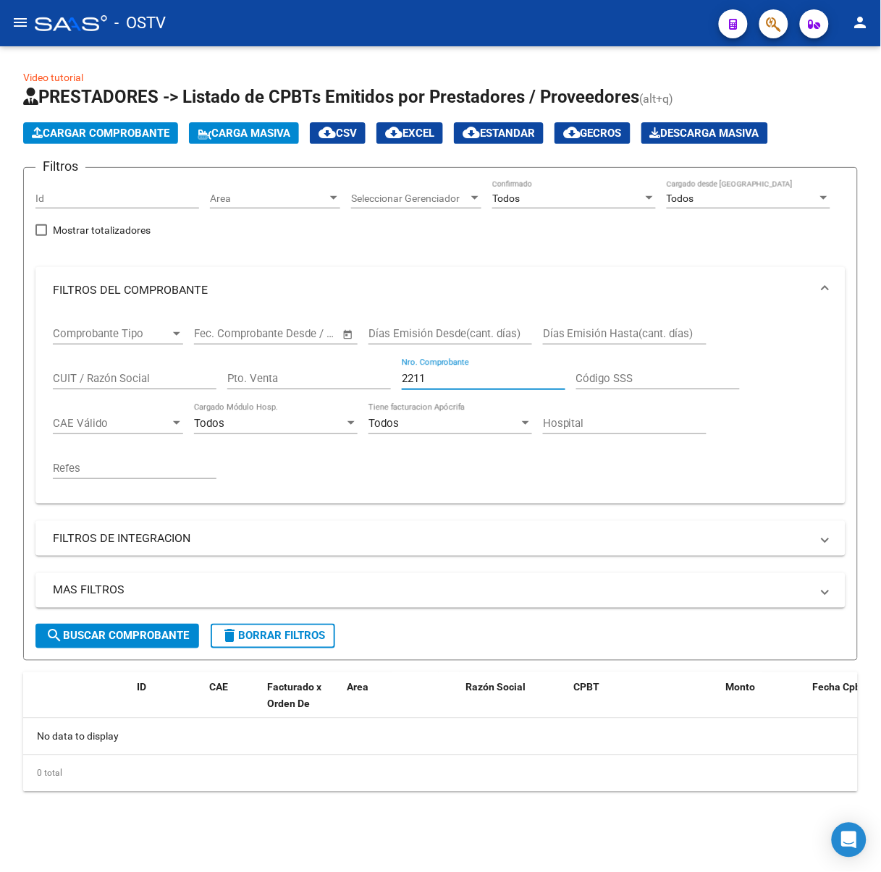
type input "2211"
drag, startPoint x: 455, startPoint y: 381, endPoint x: 265, endPoint y: 378, distance: 190.3
click at [265, 378] on div "Comprobante Tipo Comprobante Tipo Fecha inicio – Fecha fin Fec. Comprobante Des…" at bounding box center [440, 402] width 775 height 179
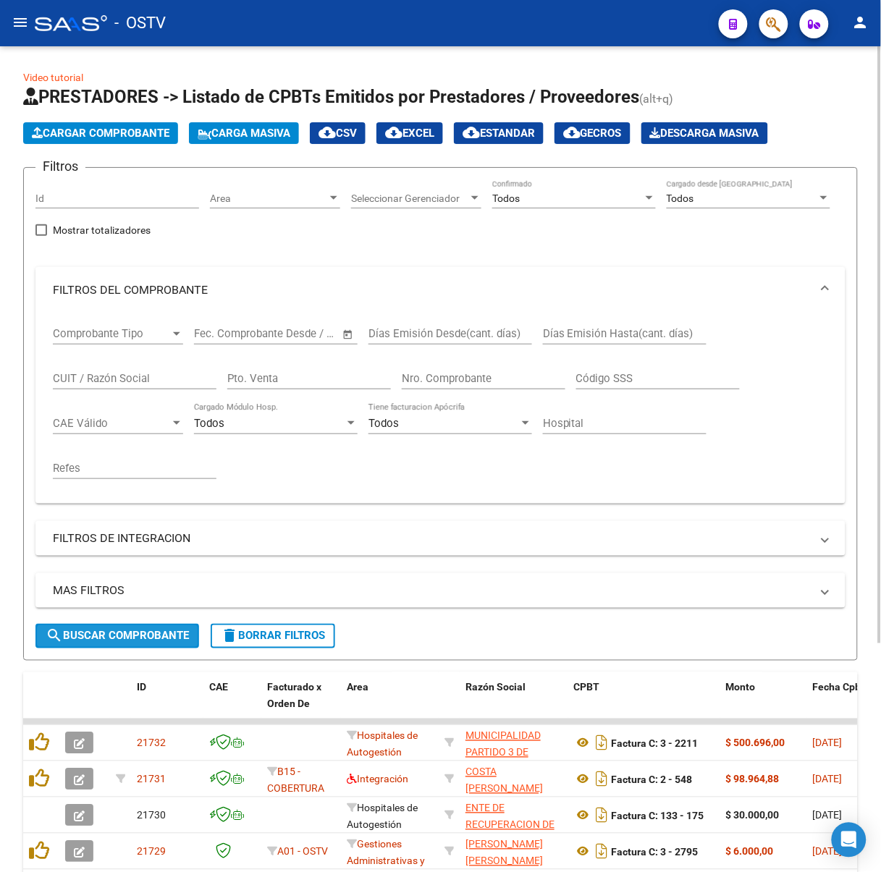
click at [149, 639] on span "search Buscar Comprobante" at bounding box center [117, 636] width 143 height 13
click at [287, 637] on span "delete Borrar Filtros" at bounding box center [273, 636] width 104 height 13
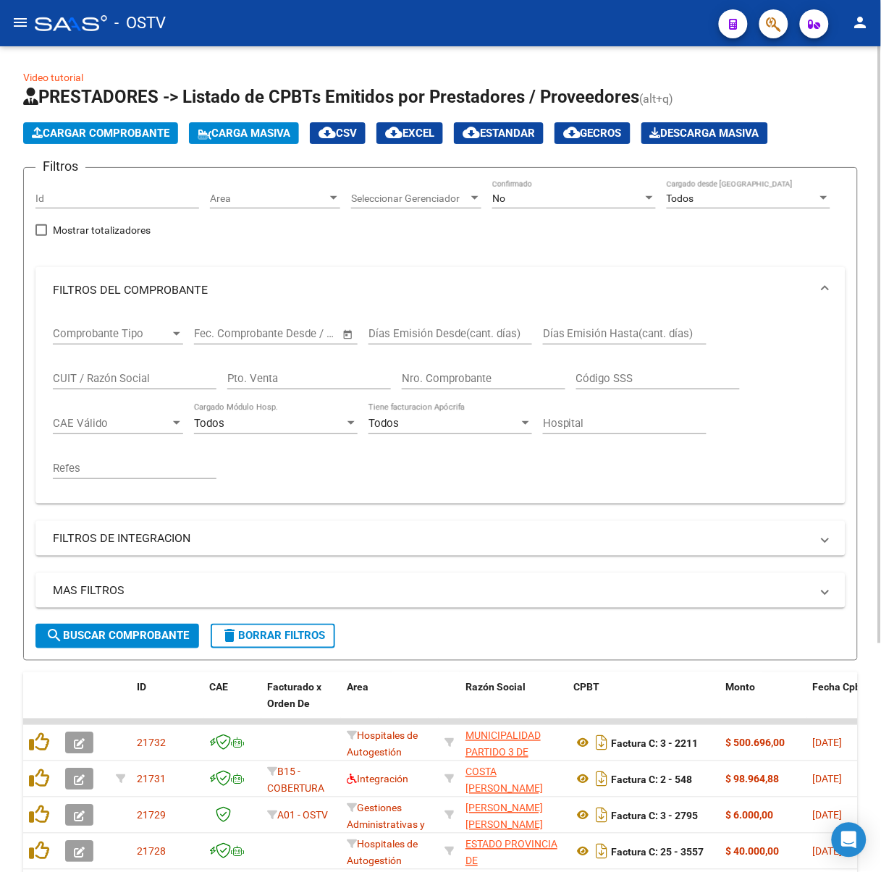
click at [570, 192] on div "No" at bounding box center [567, 198] width 151 height 12
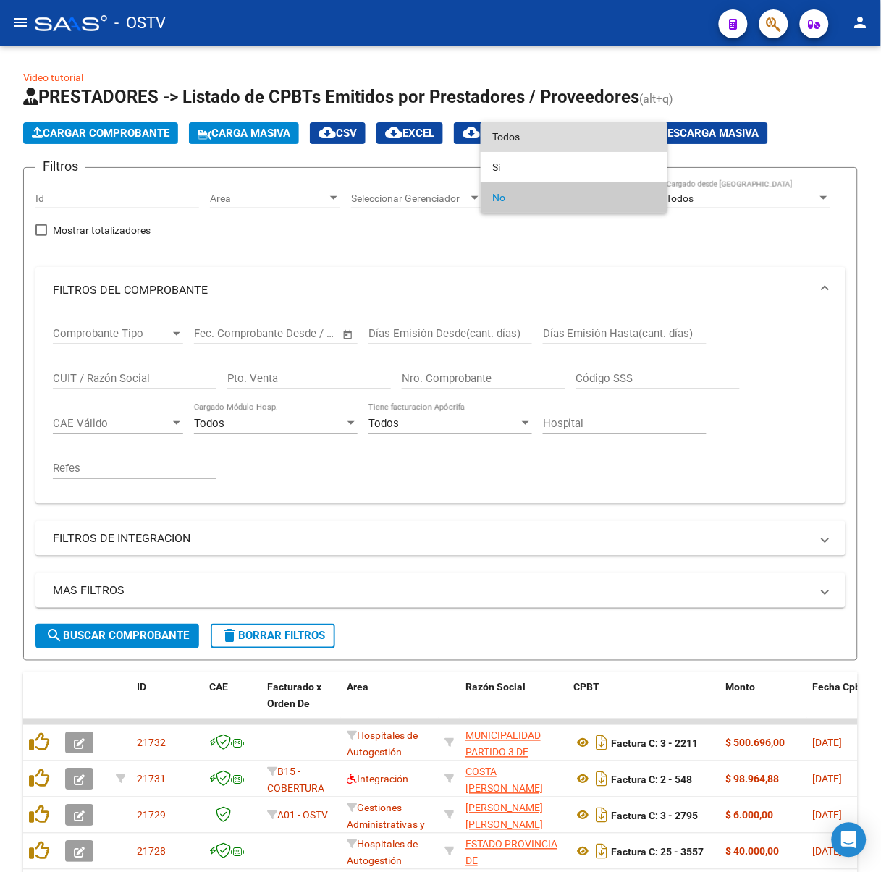
click at [525, 131] on span "Todos" at bounding box center [574, 137] width 164 height 30
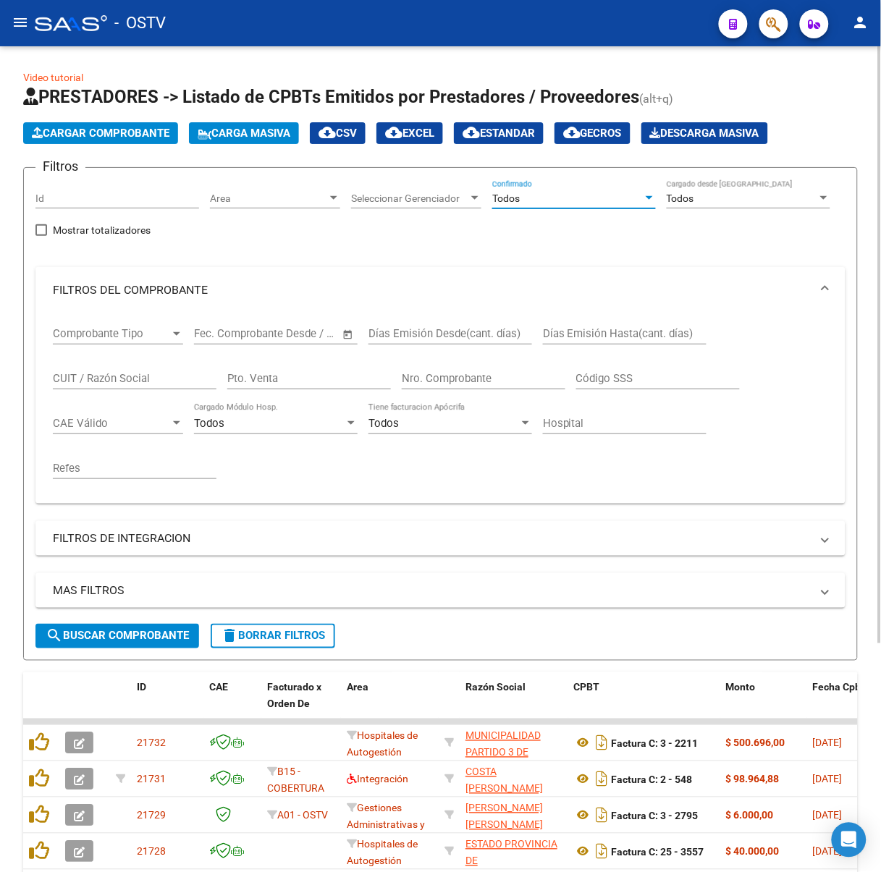
click at [171, 624] on button "search Buscar Comprobante" at bounding box center [117, 636] width 164 height 25
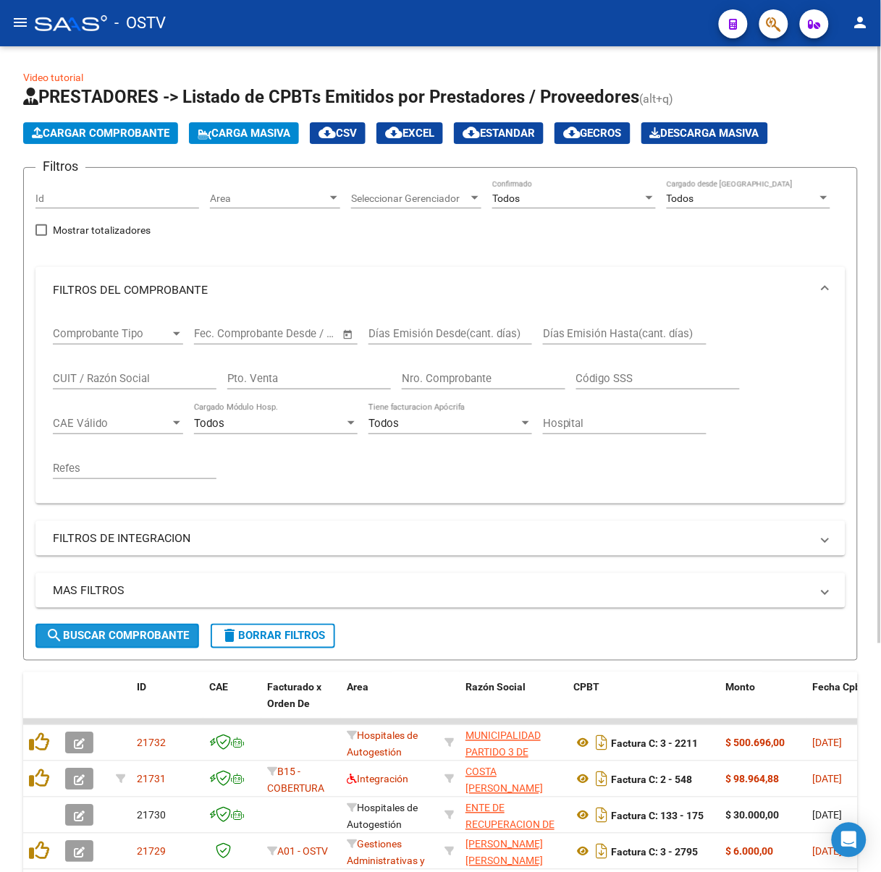
click at [172, 624] on button "search Buscar Comprobante" at bounding box center [117, 636] width 164 height 25
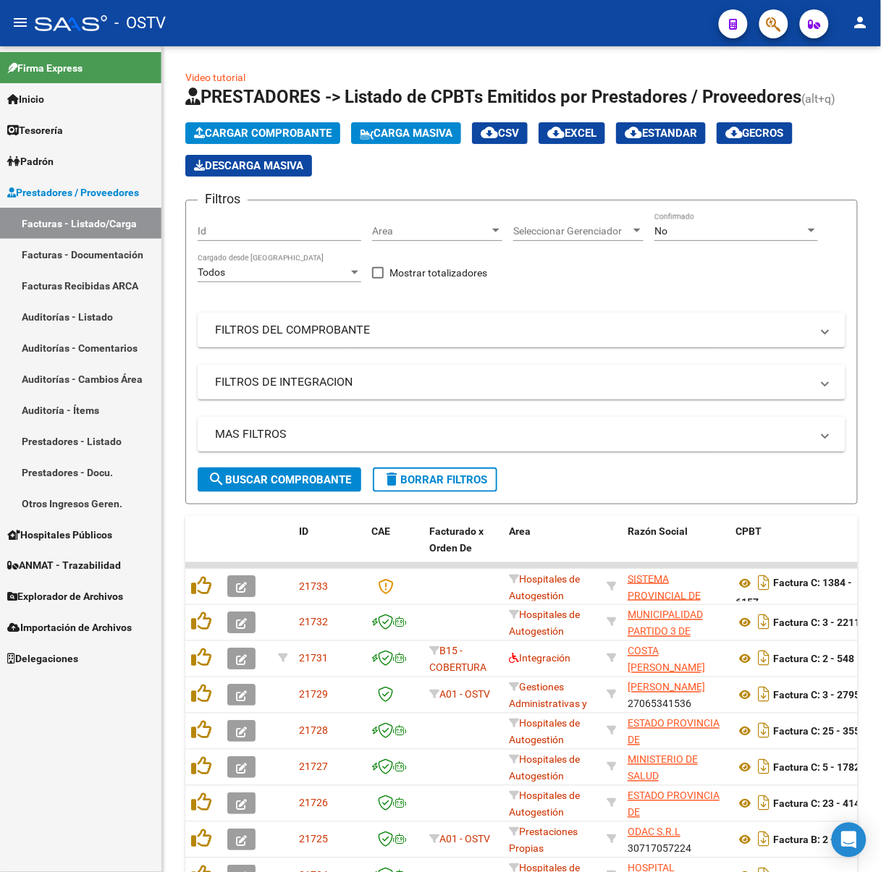
click at [14, 14] on mat-icon "menu" at bounding box center [20, 22] width 17 height 17
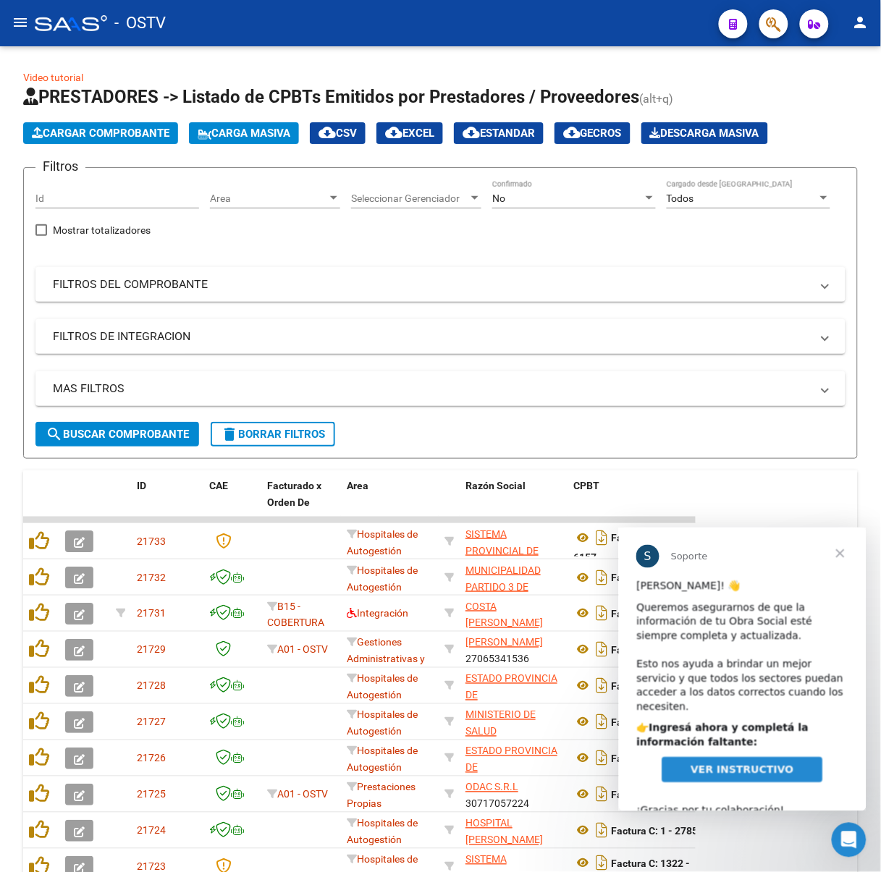
click at [837, 556] on span "Cerrar" at bounding box center [839, 553] width 52 height 52
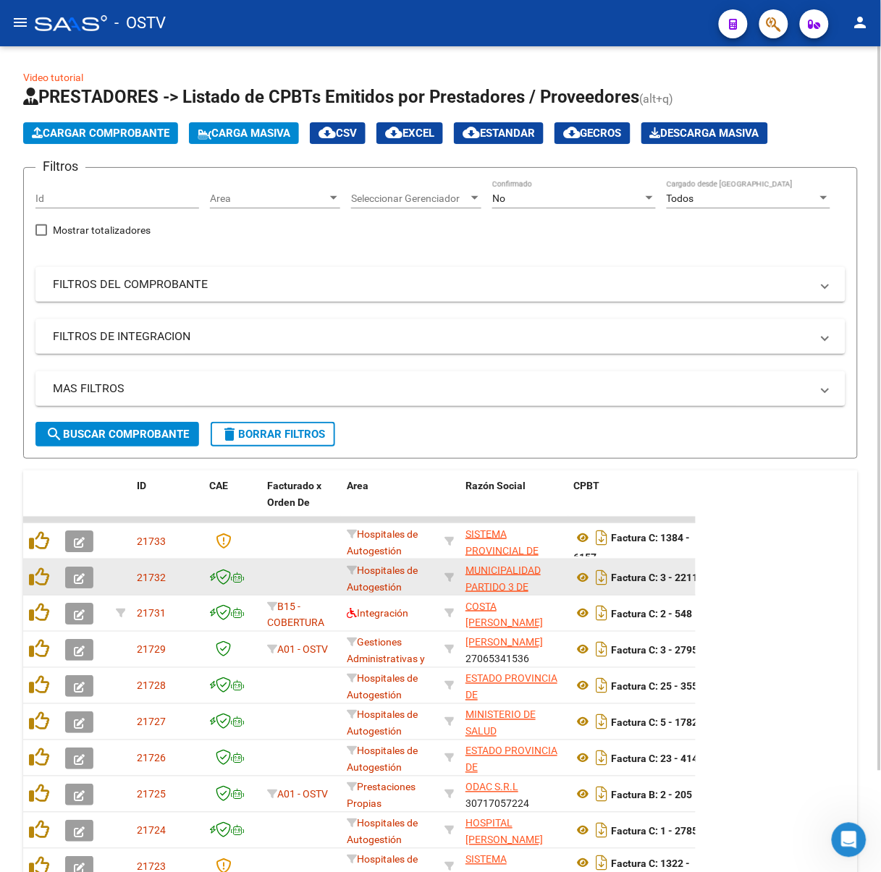
click at [515, 575] on app-link-go-to "MUNICIPALIDAD PARTIDO 3 DE FEBRERO" at bounding box center [513, 586] width 97 height 49
click at [513, 567] on span "MUNICIPALIDAD PARTIDO 3 DE FEBRERO" at bounding box center [502, 586] width 75 height 45
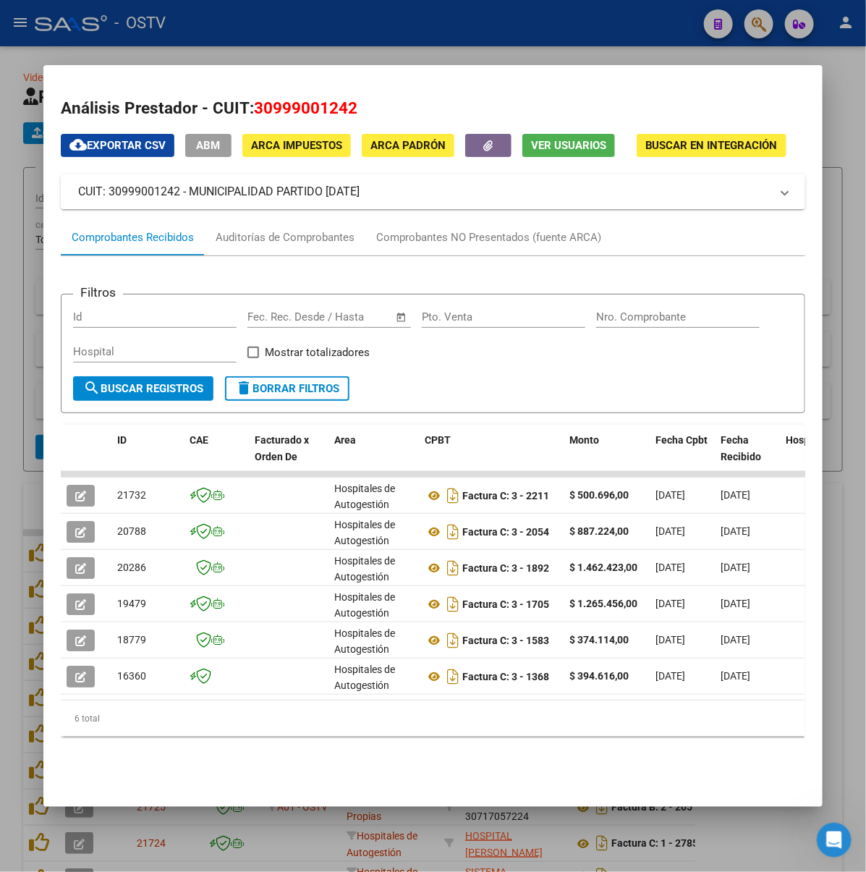
click at [305, 800] on mat-dialog-container "Análisis Prestador - CUIT: 30999001242 cloud_download Exportar CSV ABM ARCA Imp…" at bounding box center [432, 435] width 779 height 741
drag, startPoint x: 358, startPoint y: 197, endPoint x: 148, endPoint y: 193, distance: 210.6
click at [148, 193] on mat-panel-title "CUIT: 30999001242 - MUNICIPALIDAD PARTIDO [DATE]" at bounding box center [424, 191] width 692 height 17
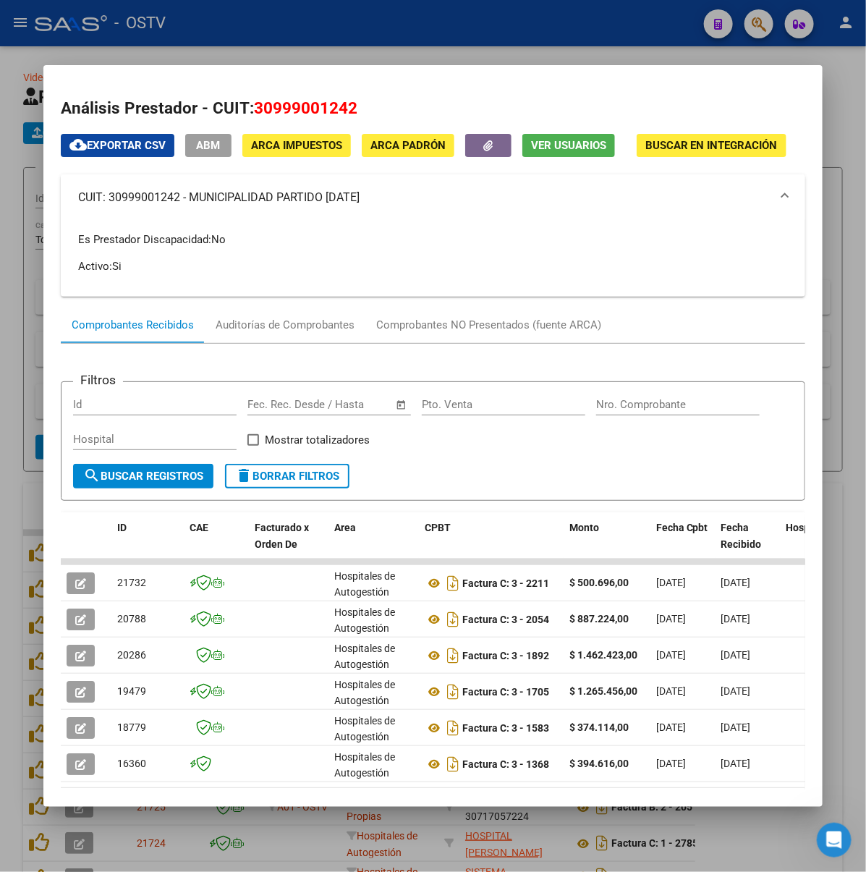
copy mat-panel-title "MUNICIPALIDAD PARTIDO 3 DE FEBRERO"
click at [342, 43] on div at bounding box center [433, 436] width 866 height 872
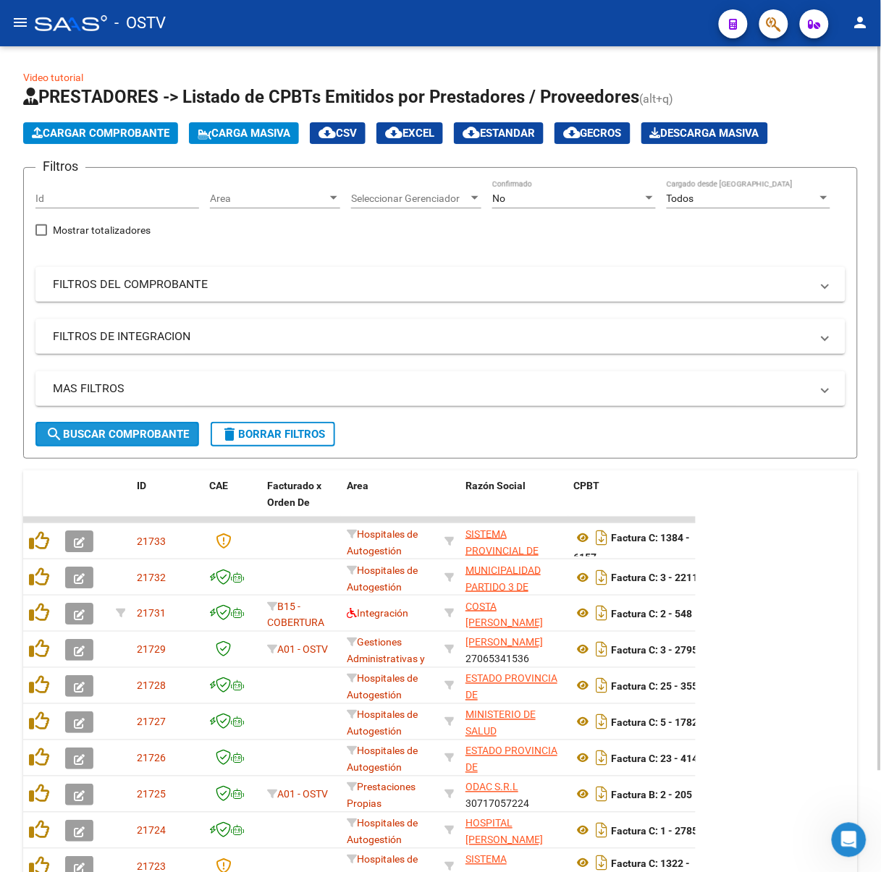
click at [121, 428] on span "search Buscar Comprobante" at bounding box center [117, 434] width 143 height 13
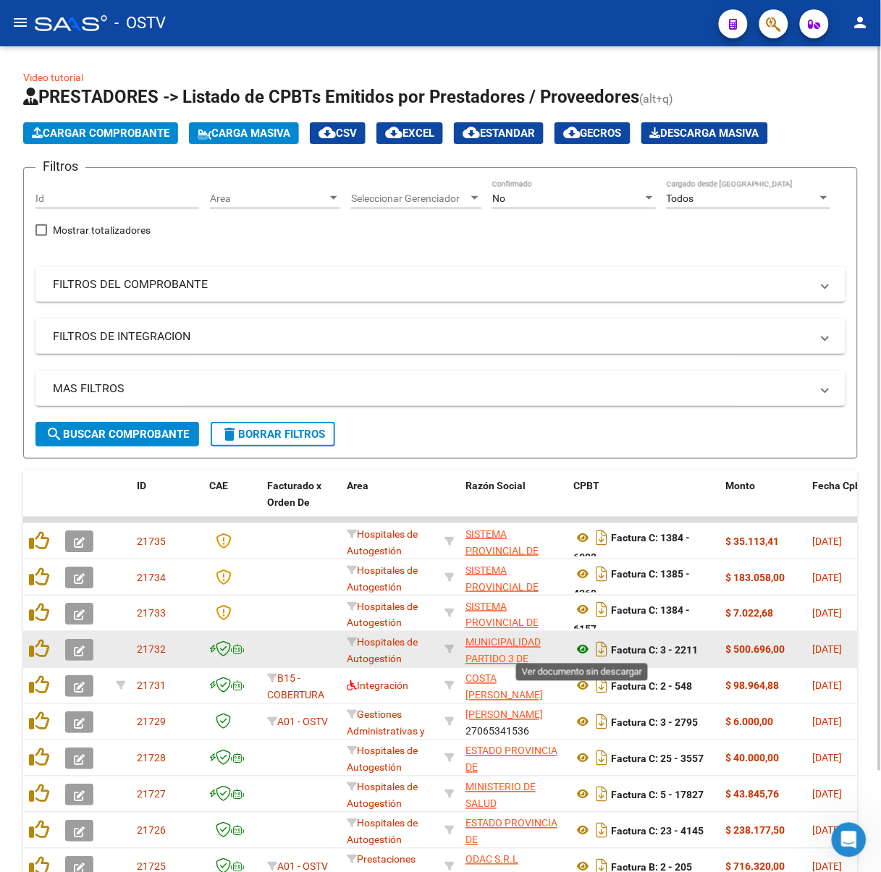
click at [575, 653] on icon at bounding box center [583, 649] width 19 height 17
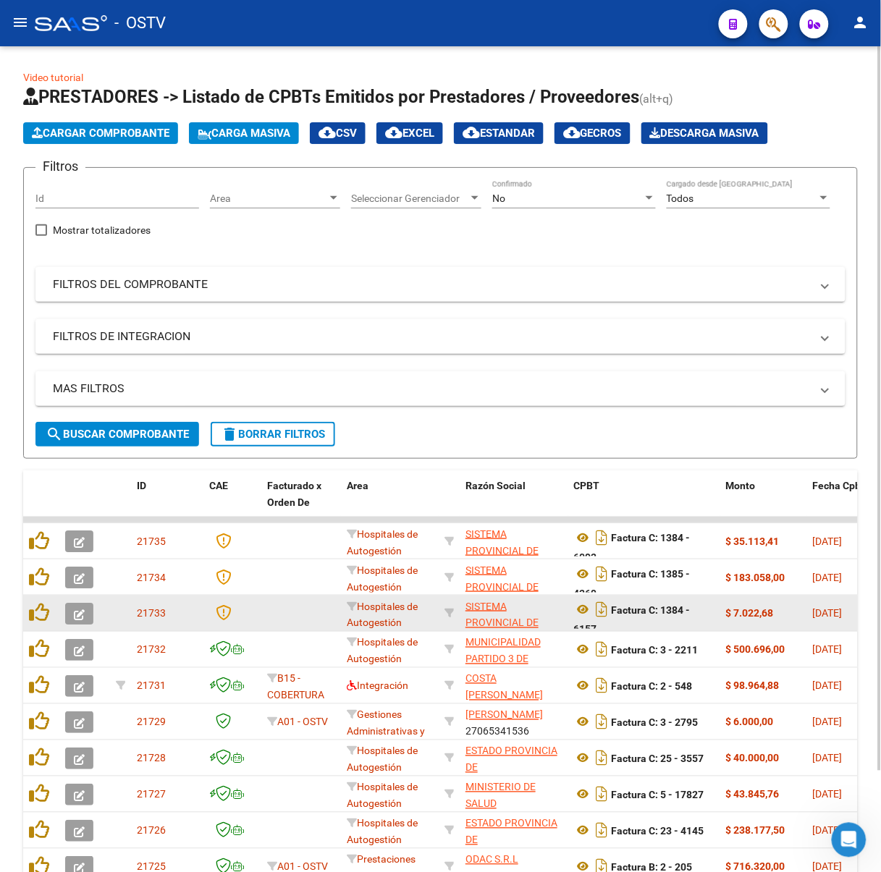
click at [499, 612] on app-link-go-to "SISTEMA PROVINCIAL DE SALUD" at bounding box center [513, 622] width 97 height 49
click at [499, 606] on span "SISTEMA PROVINCIAL DE SALUD" at bounding box center [501, 623] width 73 height 45
type textarea "30691822849"
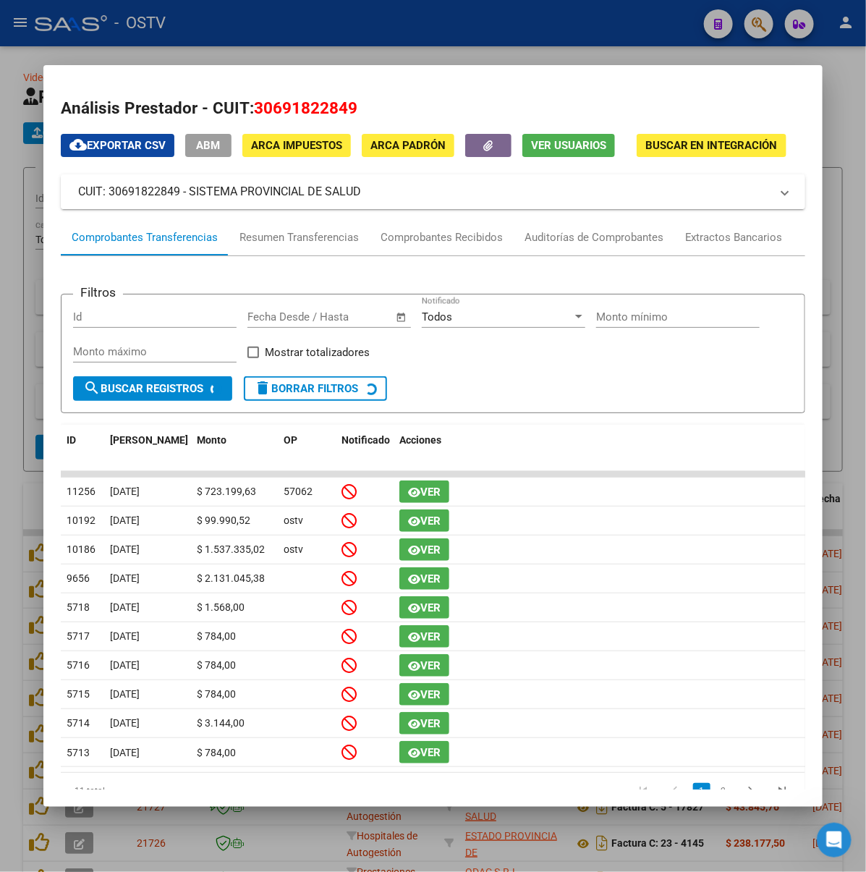
drag, startPoint x: 329, startPoint y: 189, endPoint x: 148, endPoint y: 190, distance: 180.9
click at [148, 190] on mat-panel-title "CUIT: 30691822849 - SISTEMA PROVINCIAL DE SALUD" at bounding box center [424, 191] width 692 height 17
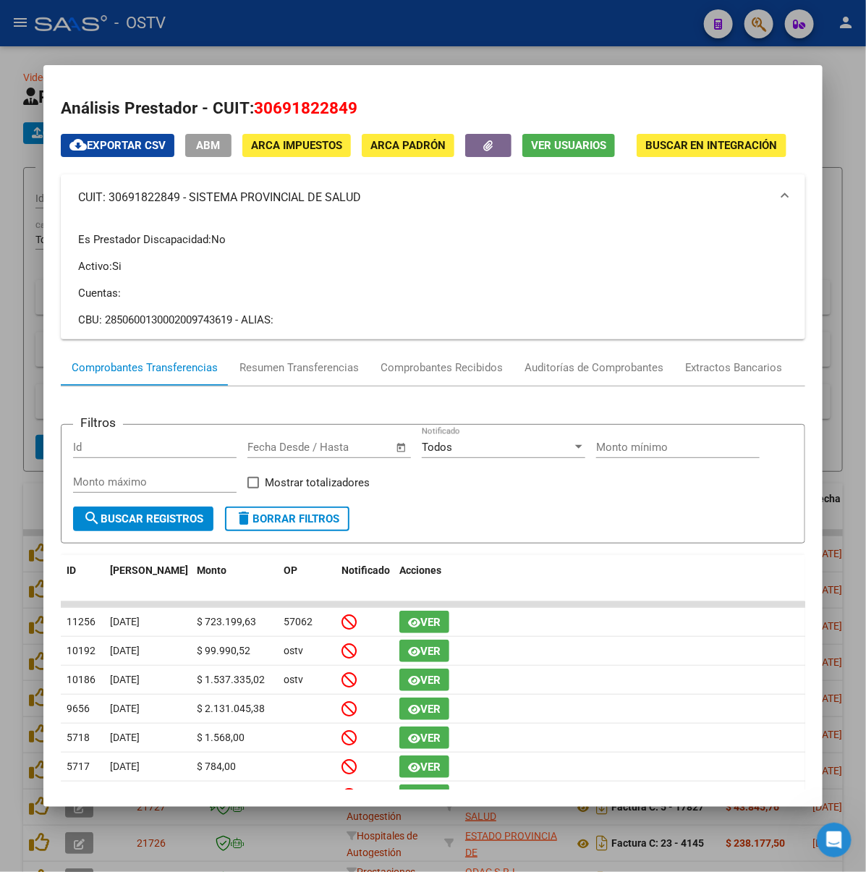
click at [372, 27] on div at bounding box center [433, 436] width 866 height 872
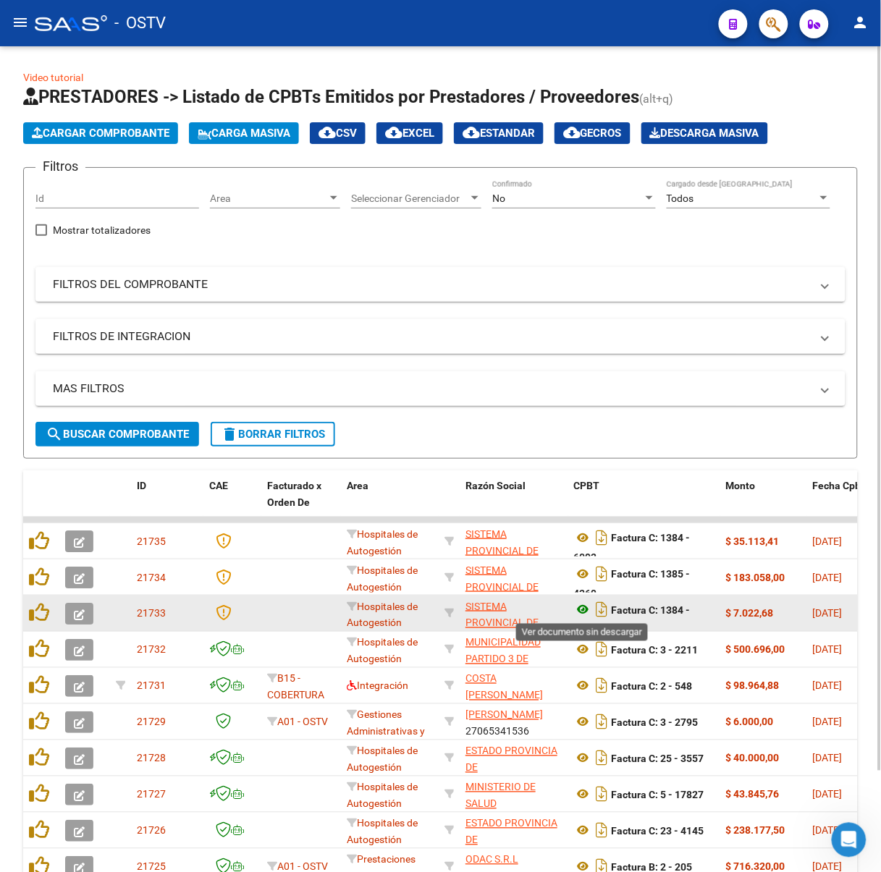
click at [577, 611] on icon at bounding box center [583, 609] width 19 height 17
click at [588, 612] on icon at bounding box center [583, 609] width 19 height 17
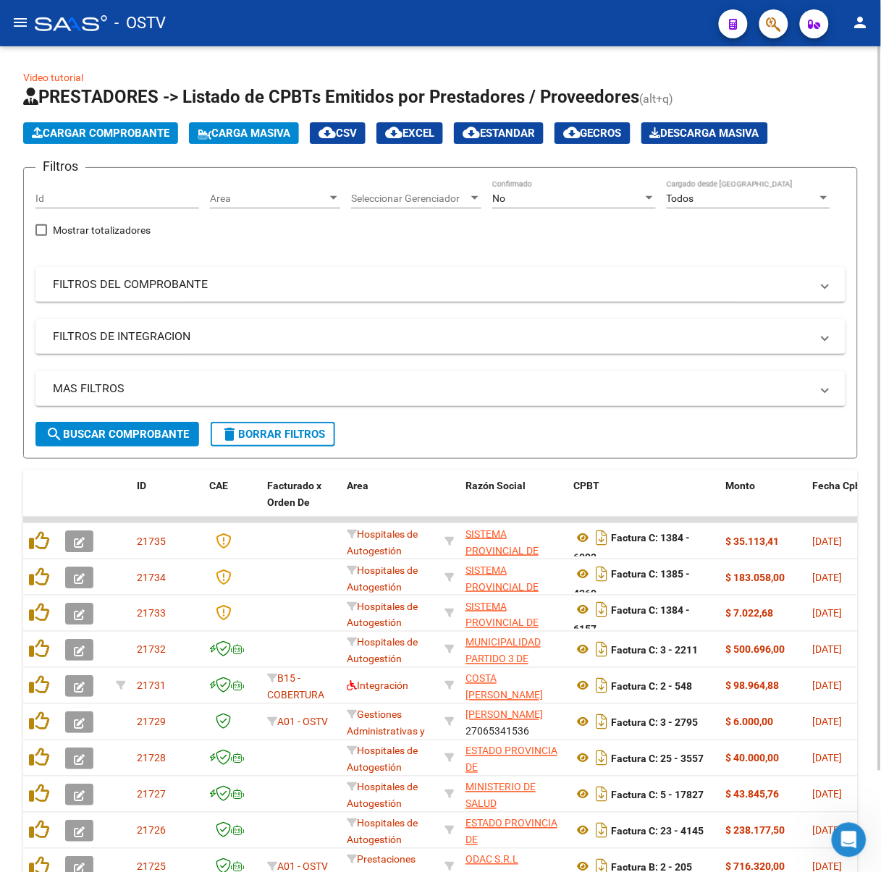
click at [543, 201] on div "No" at bounding box center [567, 198] width 151 height 12
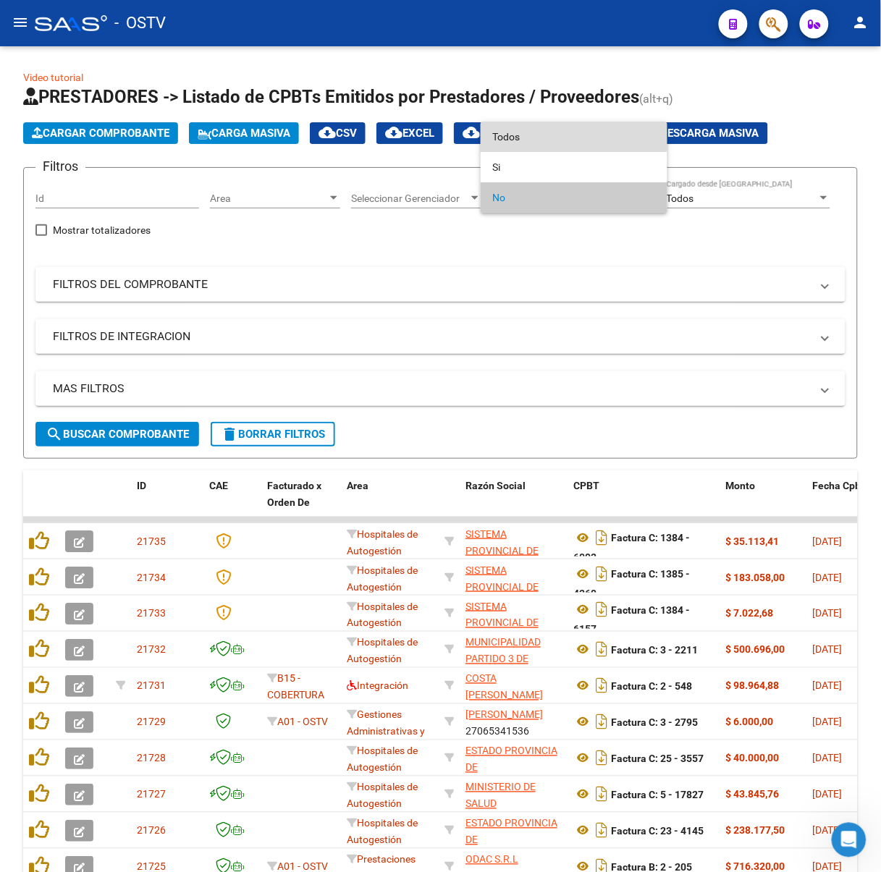
click at [535, 132] on span "Todos" at bounding box center [574, 137] width 164 height 30
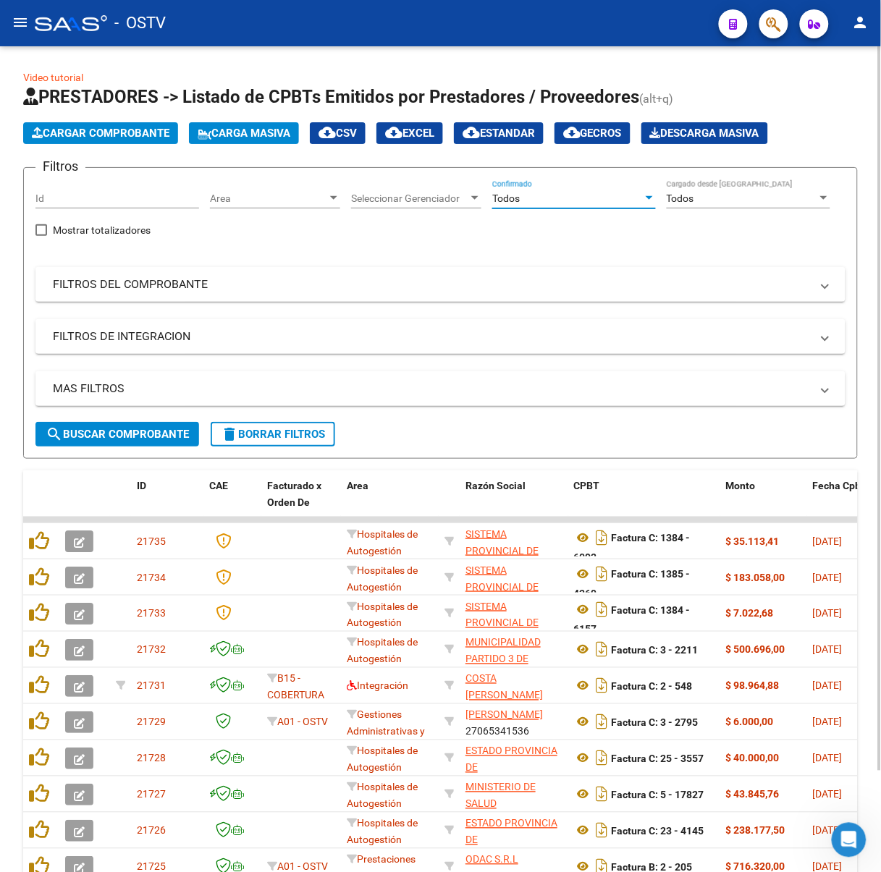
click at [161, 422] on button "search Buscar Comprobante" at bounding box center [117, 434] width 164 height 25
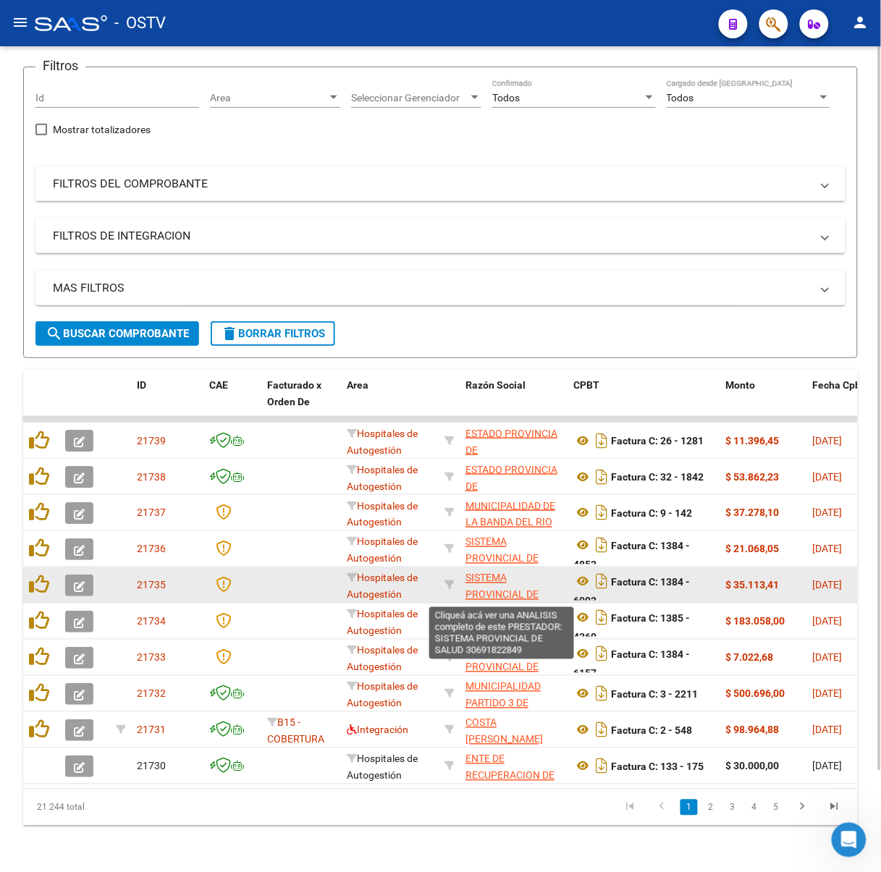
drag, startPoint x: 651, startPoint y: 652, endPoint x: 537, endPoint y: 575, distance: 137.1
click at [537, 575] on datatable-scroller "21739 Hospitales de Autogestión ESTADO [GEOGRAPHIC_DATA] 30673377544 Factura C:…" at bounding box center [440, 600] width 834 height 368
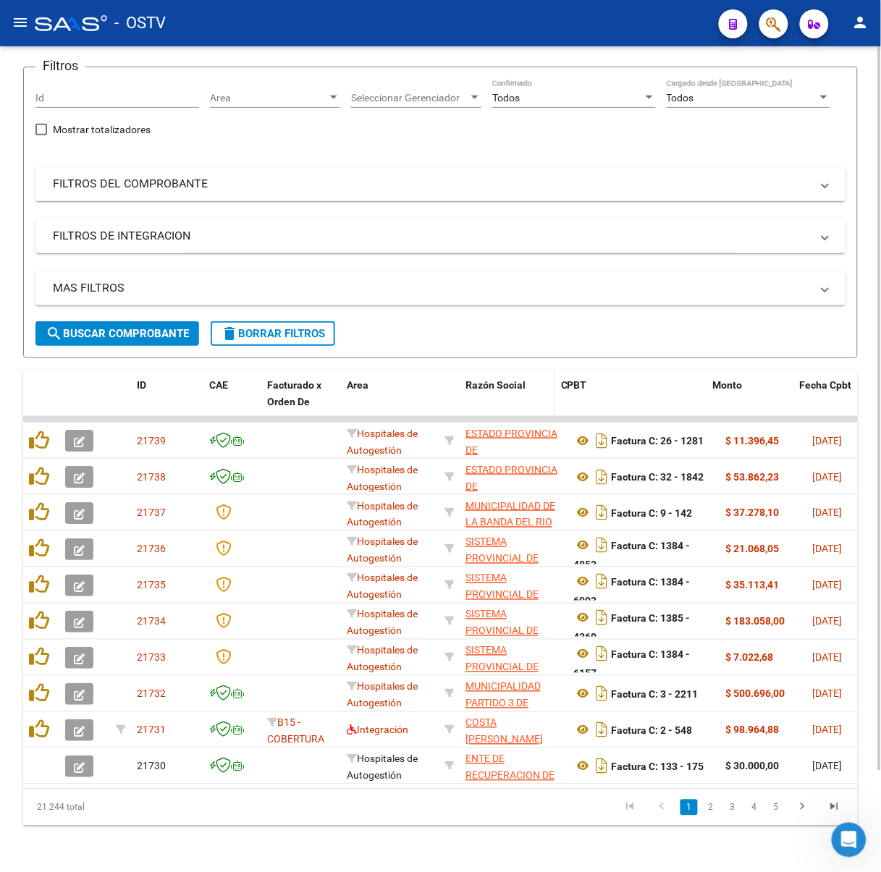
drag, startPoint x: 562, startPoint y: 378, endPoint x: 543, endPoint y: 378, distance: 19.5
click at [543, 378] on datatable-header-cell "Razón Social" at bounding box center [507, 402] width 96 height 64
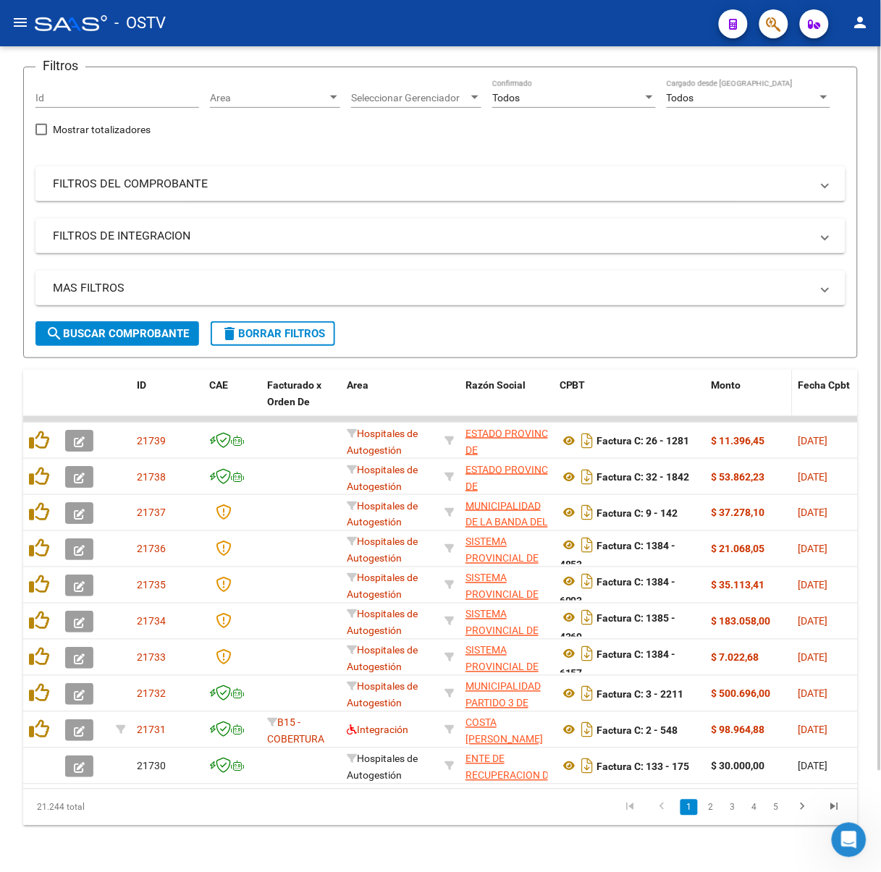
click at [706, 376] on datatable-header-cell "Monto" at bounding box center [749, 402] width 87 height 64
drag, startPoint x: 699, startPoint y: 376, endPoint x: 738, endPoint y: 375, distance: 39.1
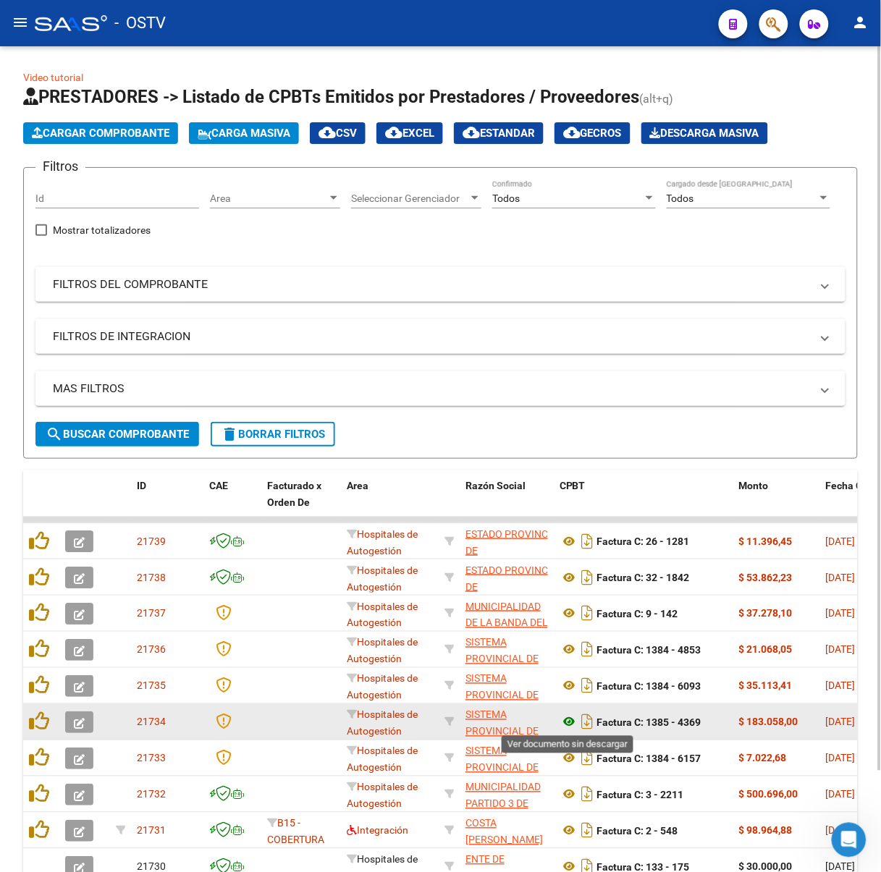
click at [563, 721] on icon at bounding box center [568, 721] width 19 height 17
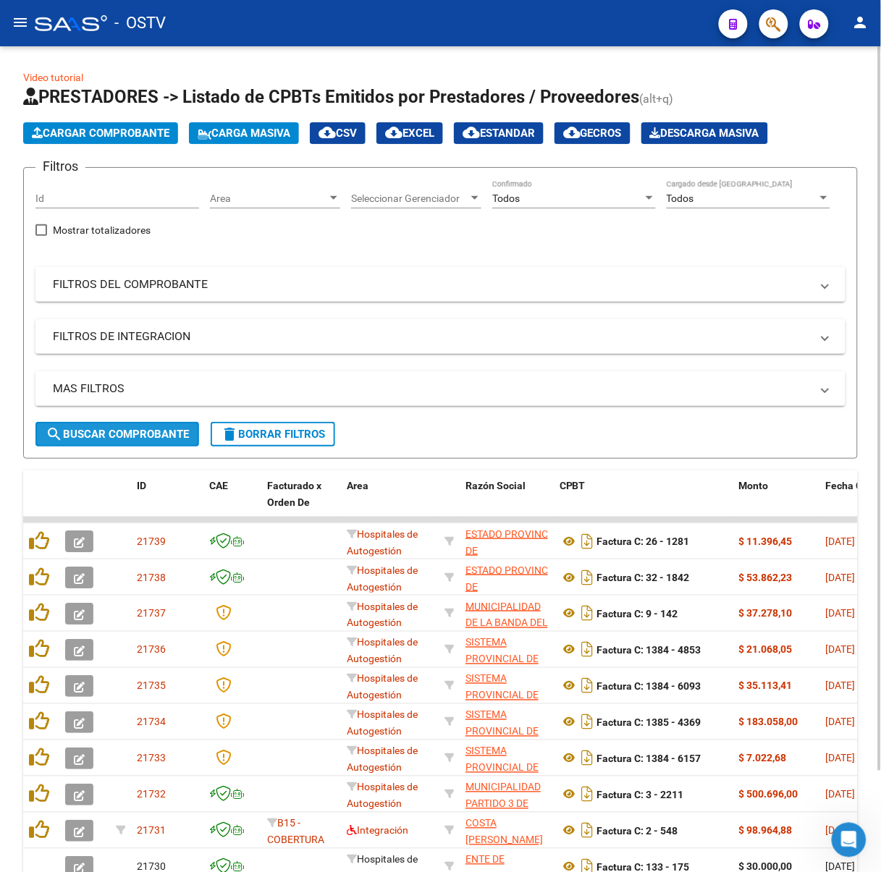
click at [165, 428] on span "search Buscar Comprobante" at bounding box center [117, 434] width 143 height 13
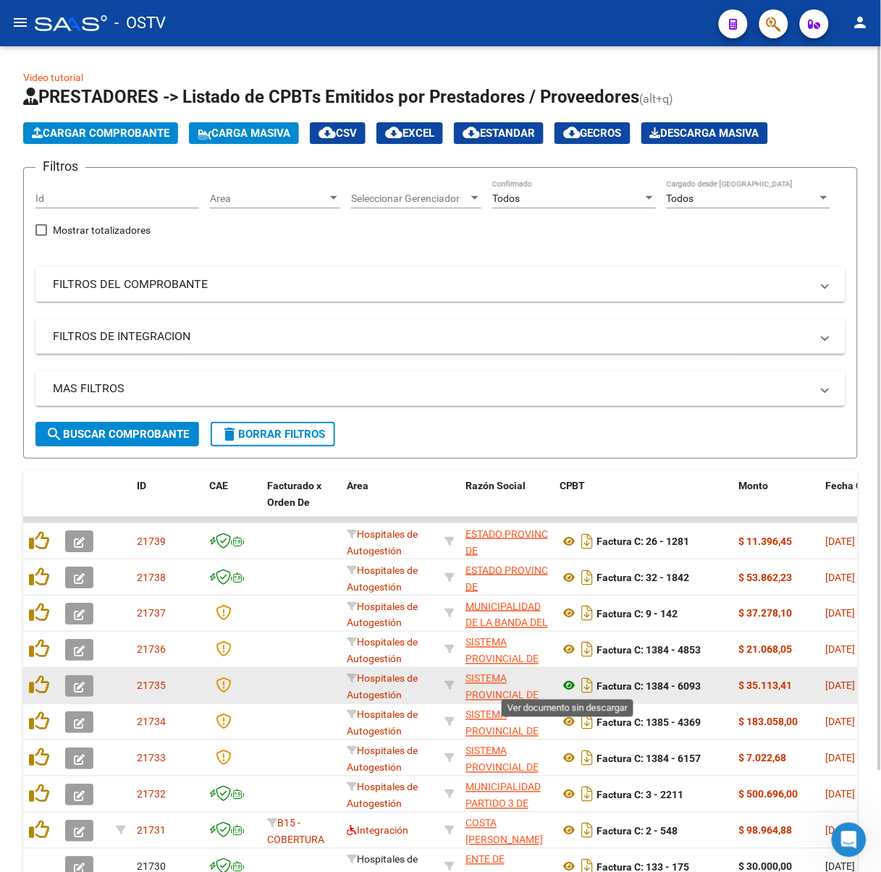
click at [562, 682] on icon at bounding box center [568, 685] width 19 height 17
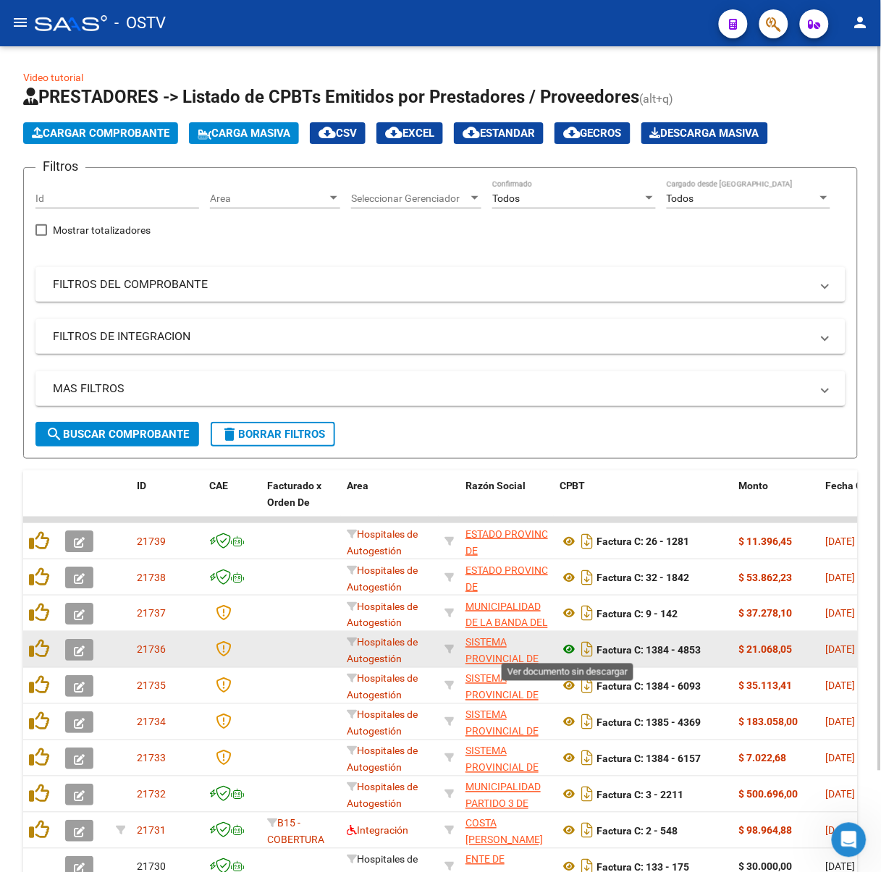
click at [564, 650] on icon at bounding box center [568, 649] width 19 height 17
